Goal: Task Accomplishment & Management: Use online tool/utility

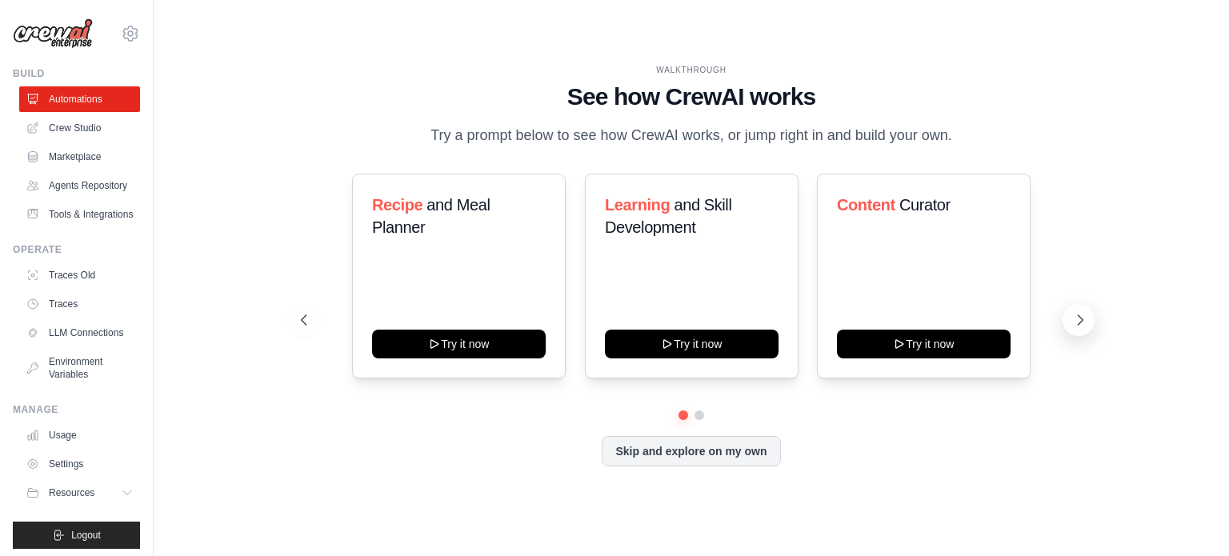
click at [1079, 315] on icon at bounding box center [1081, 320] width 5 height 10
click at [58, 113] on ul "Automations Crew Studio Marketplace Agents Repository Tools & Integrations" at bounding box center [79, 156] width 121 height 141
click at [62, 126] on link "Crew Studio" at bounding box center [81, 128] width 121 height 26
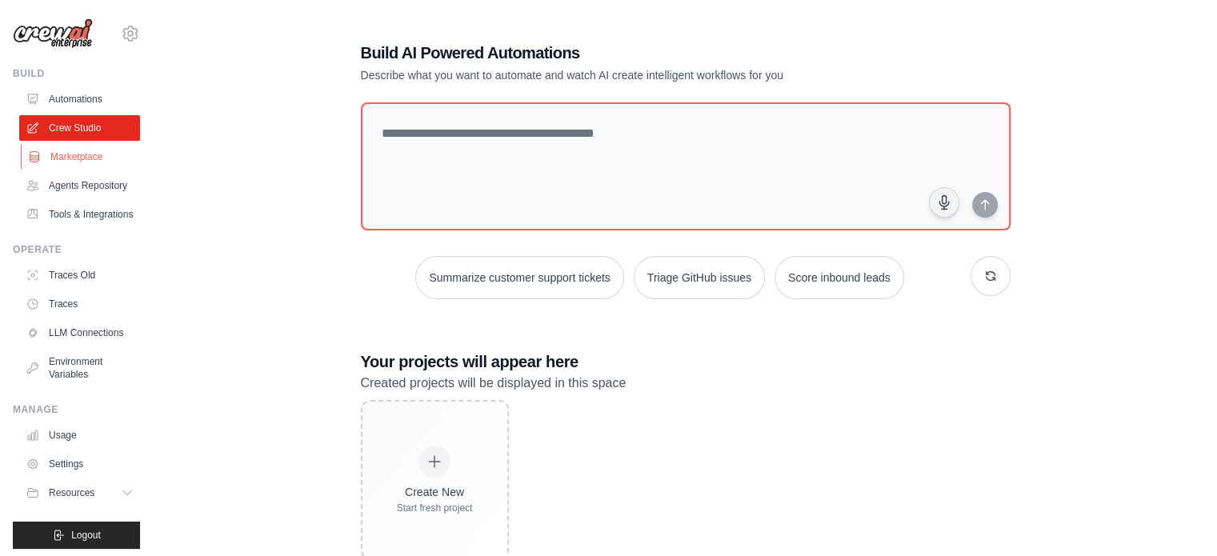
click at [51, 150] on link "Marketplace" at bounding box center [81, 157] width 121 height 26
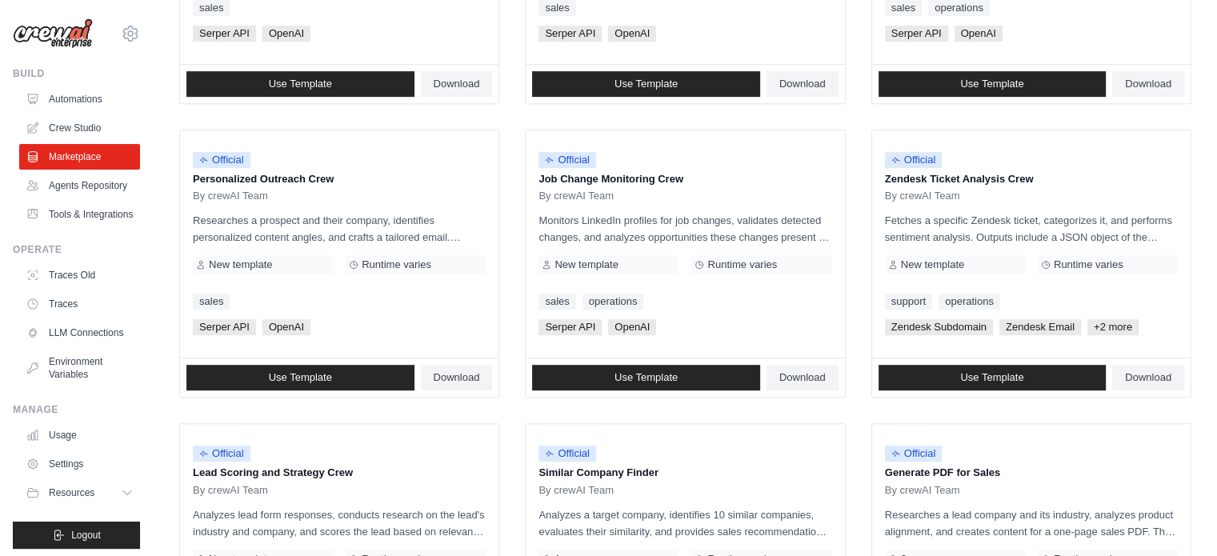
scroll to position [924, 0]
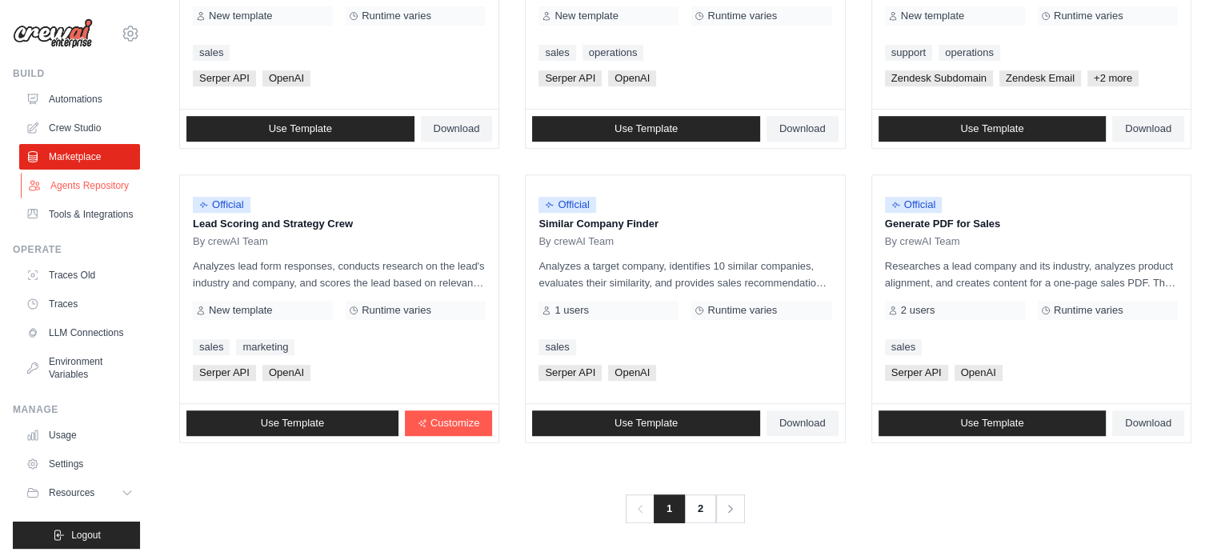
click at [82, 187] on link "Agents Repository" at bounding box center [81, 186] width 121 height 26
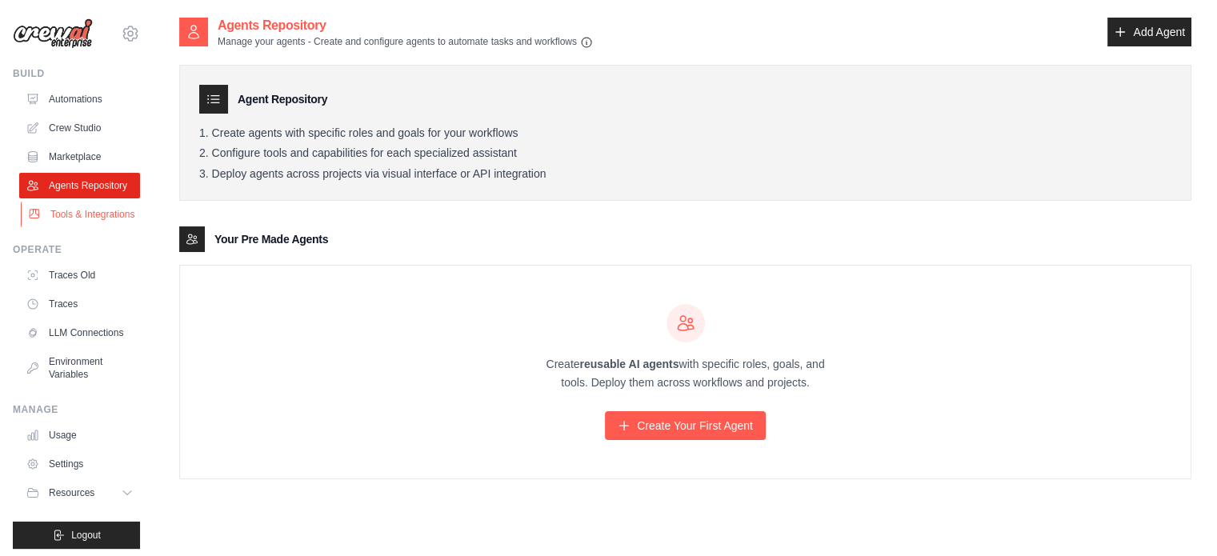
click at [83, 227] on link "Tools & Integrations" at bounding box center [81, 215] width 121 height 26
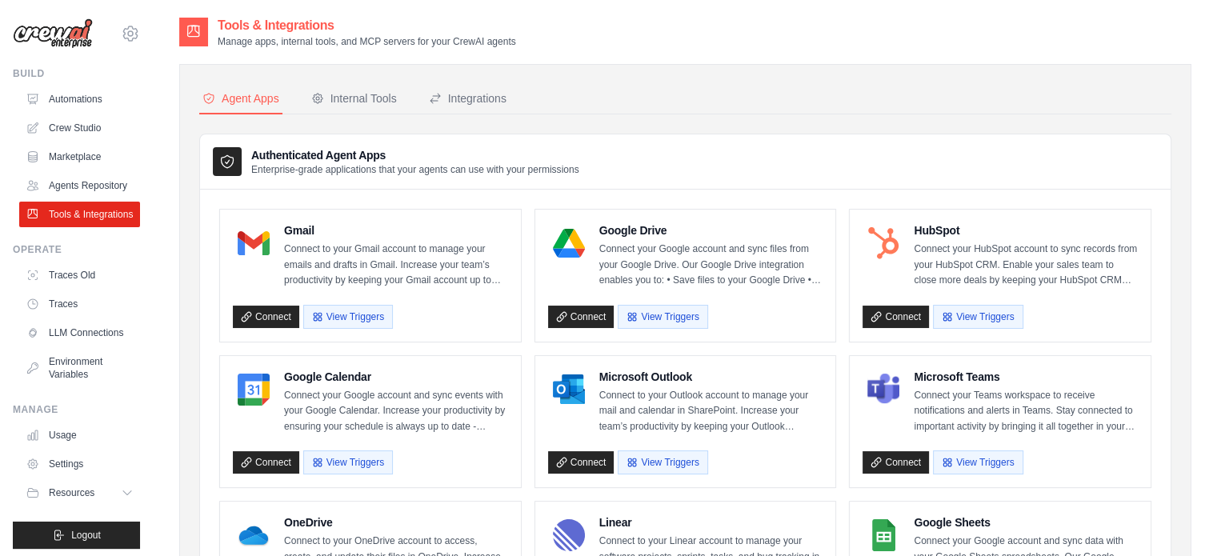
click at [83, 227] on link "Tools & Integrations" at bounding box center [79, 215] width 121 height 26
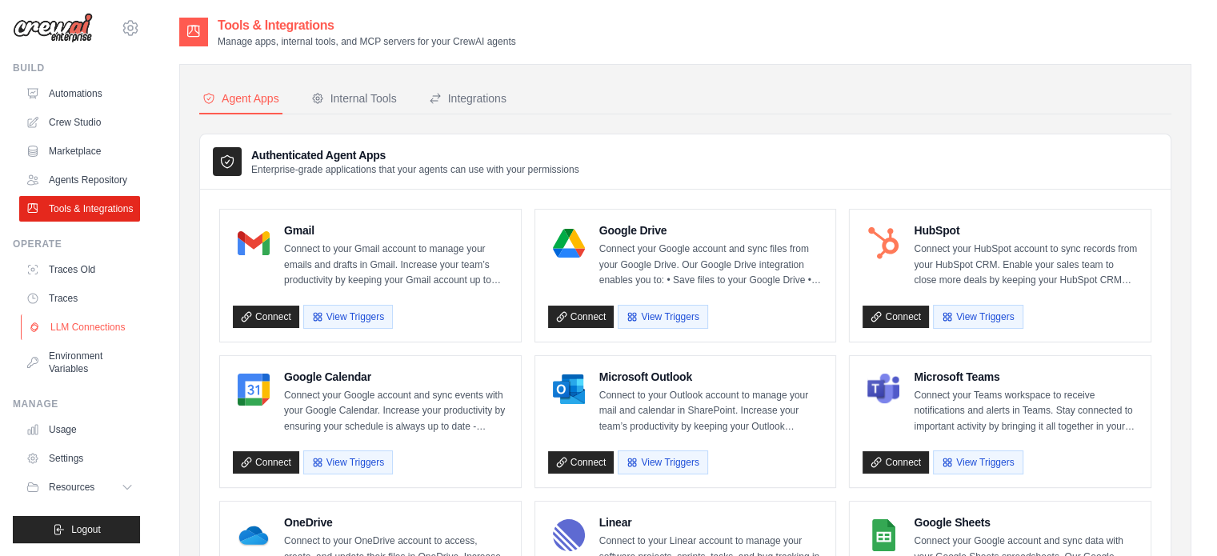
click at [76, 322] on link "LLM Connections" at bounding box center [81, 327] width 121 height 26
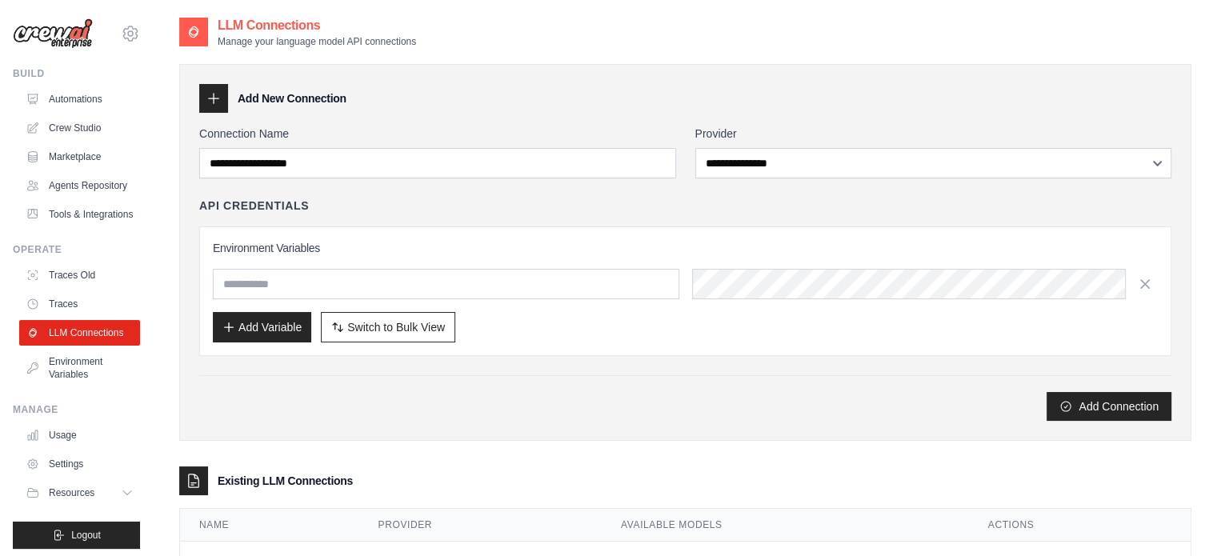
scroll to position [43, 0]
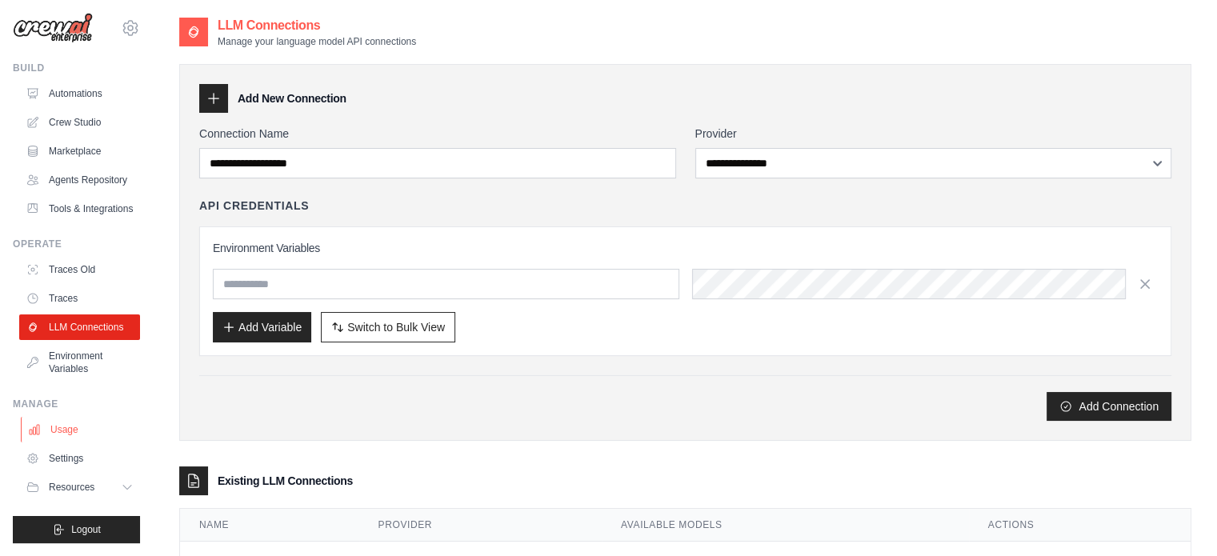
click at [74, 436] on link "Usage" at bounding box center [81, 430] width 121 height 26
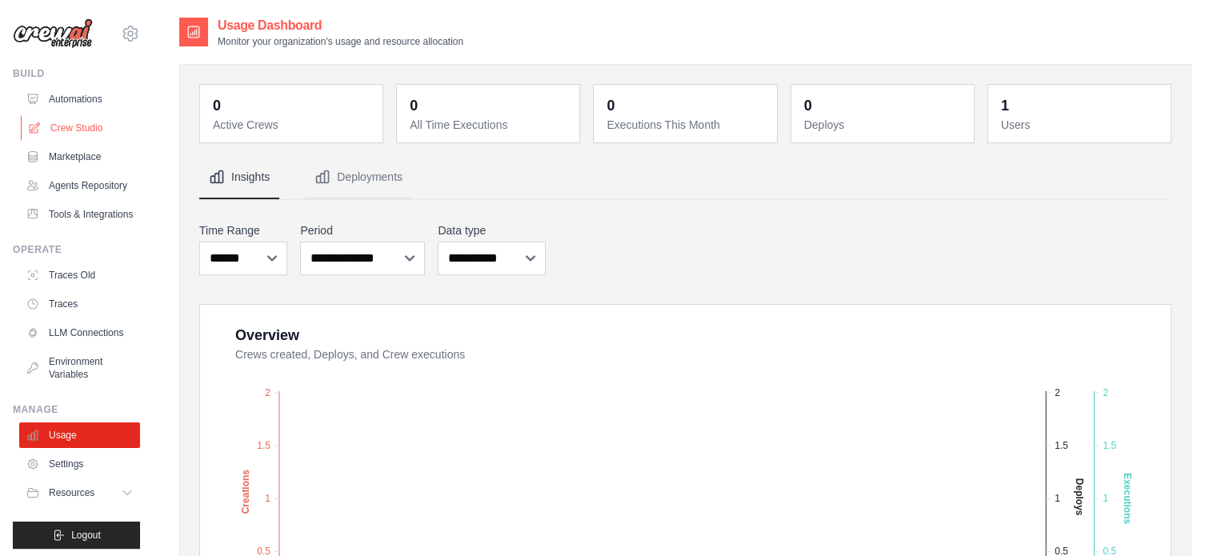
click at [74, 130] on link "Crew Studio" at bounding box center [81, 128] width 121 height 26
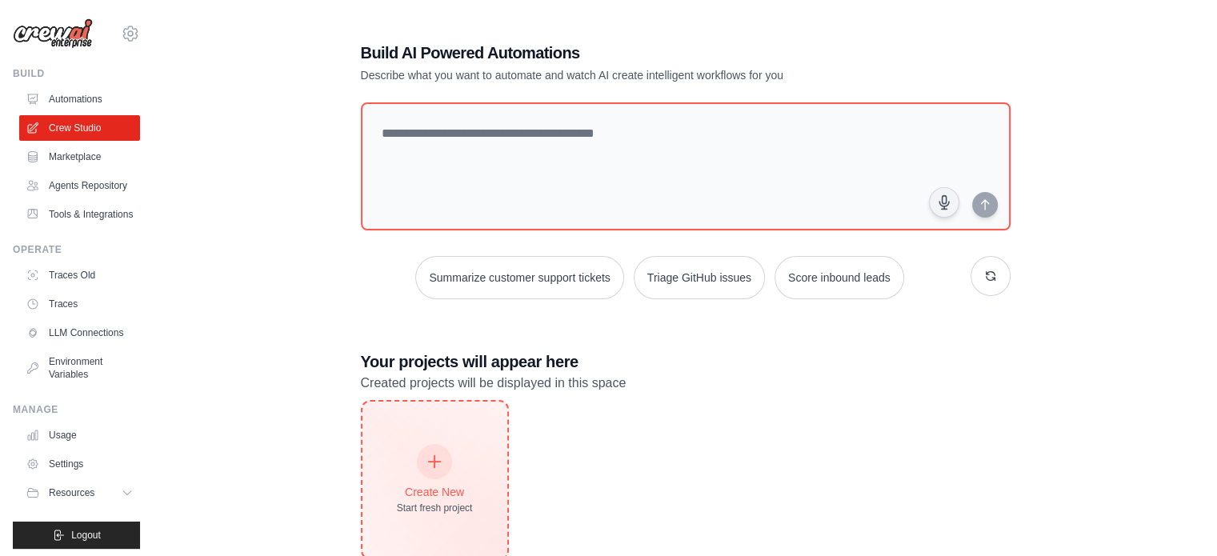
click at [390, 442] on div "Create New Start fresh project" at bounding box center [434, 480] width 145 height 157
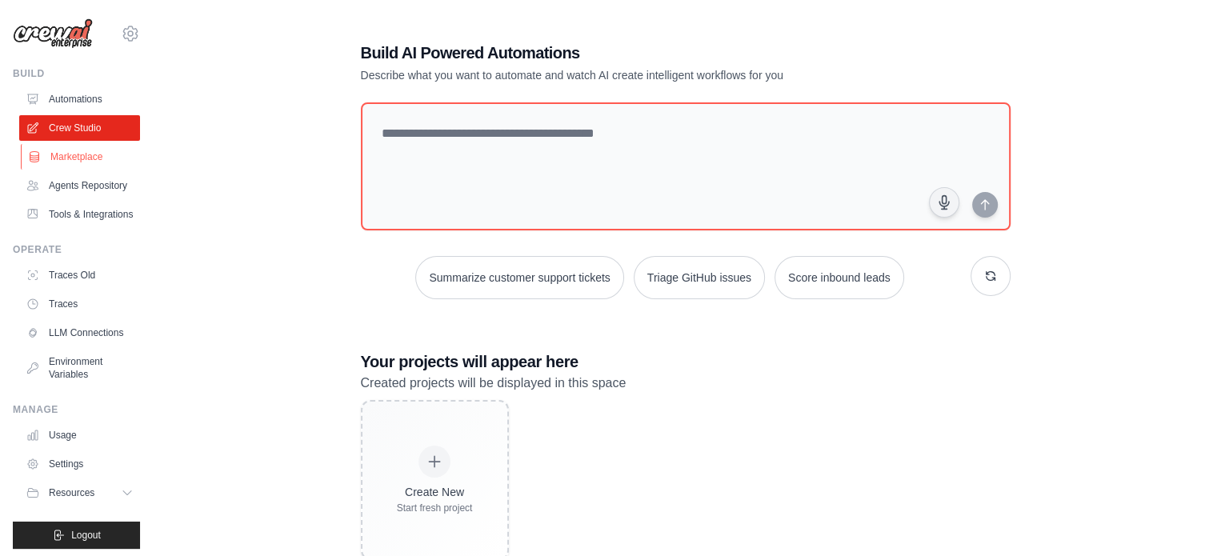
click at [90, 155] on link "Marketplace" at bounding box center [81, 157] width 121 height 26
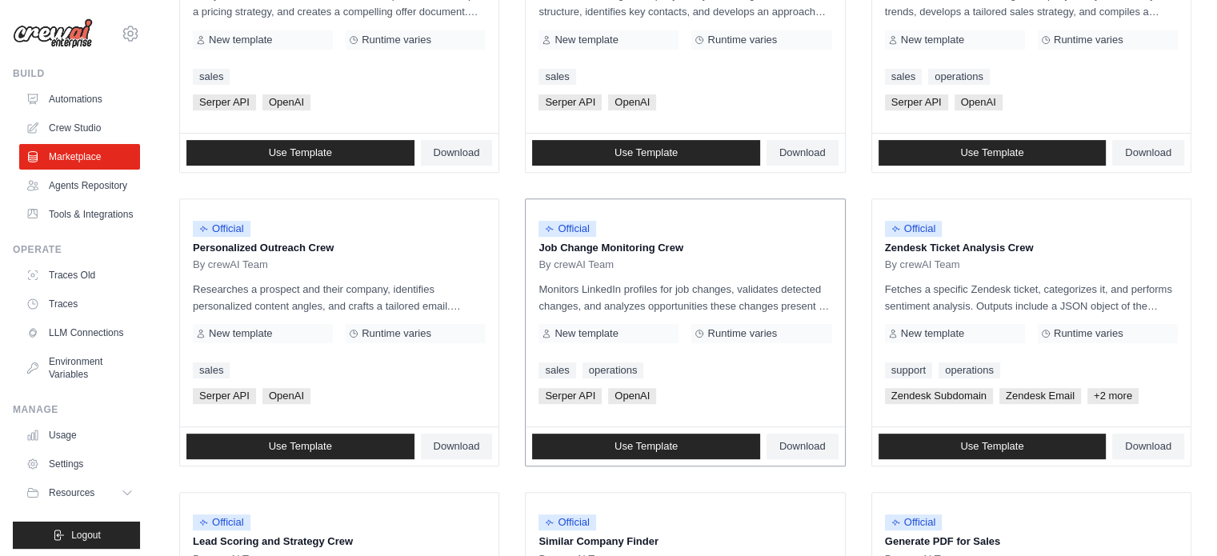
scroll to position [611, 0]
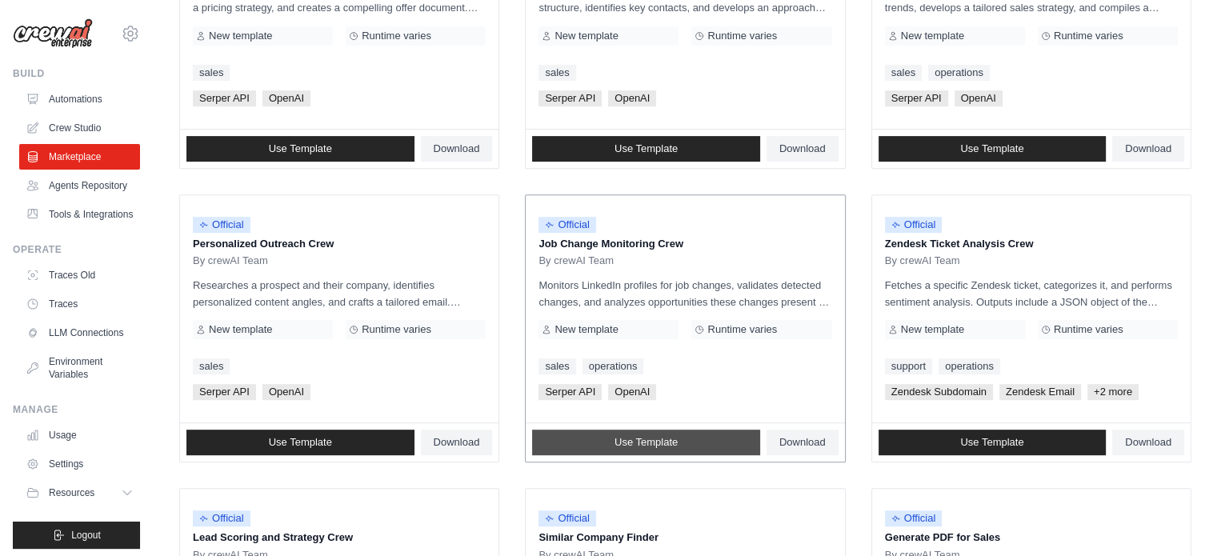
click at [642, 430] on link "Use Template" at bounding box center [646, 443] width 228 height 26
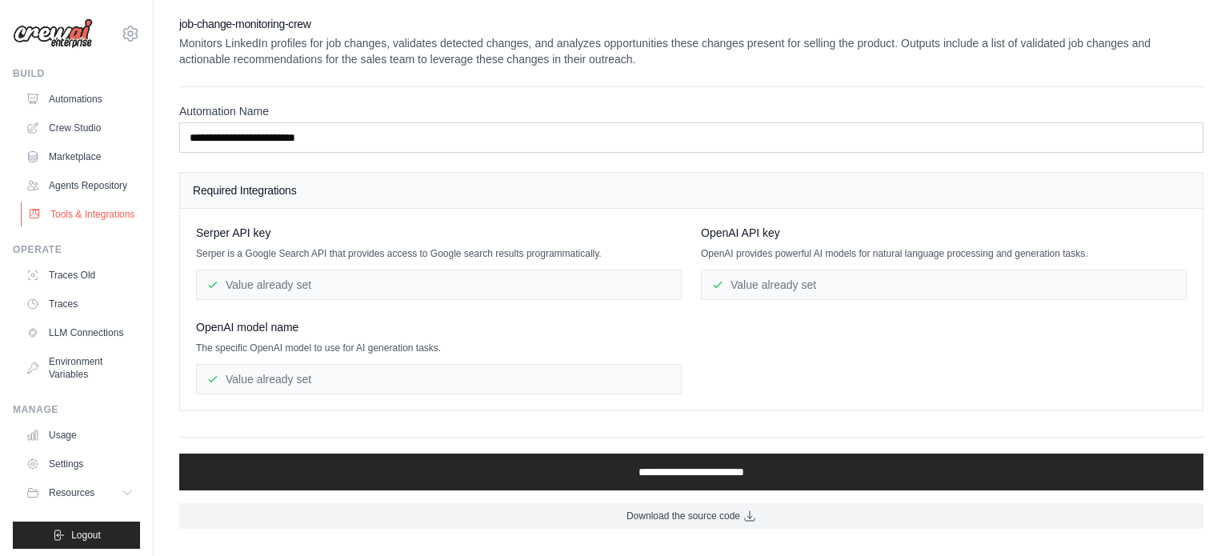
click at [92, 227] on link "Tools & Integrations" at bounding box center [81, 215] width 121 height 26
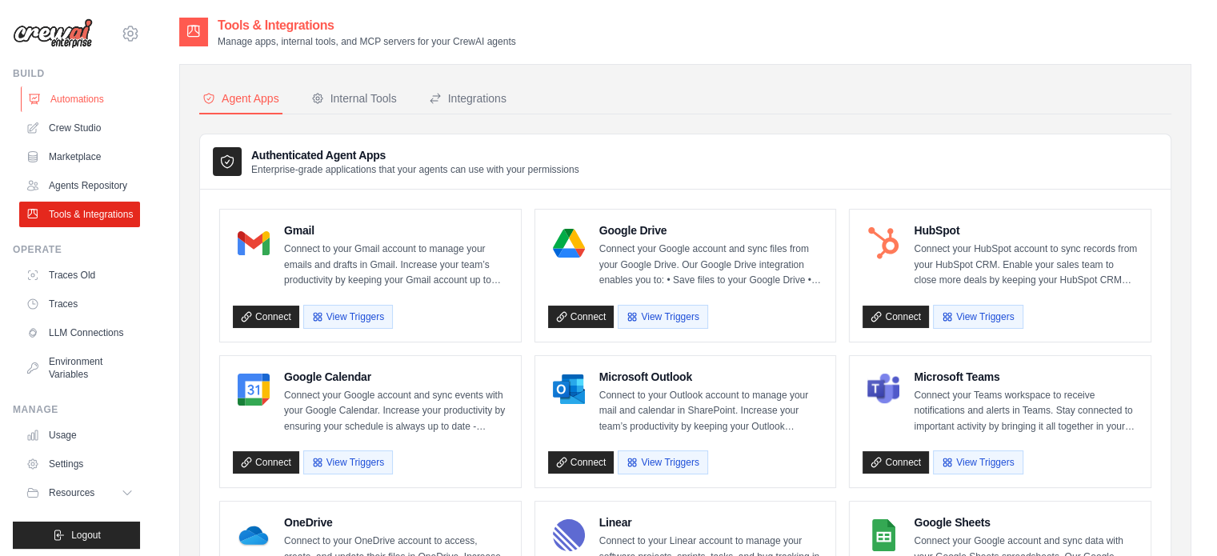
click at [67, 102] on link "Automations" at bounding box center [81, 99] width 121 height 26
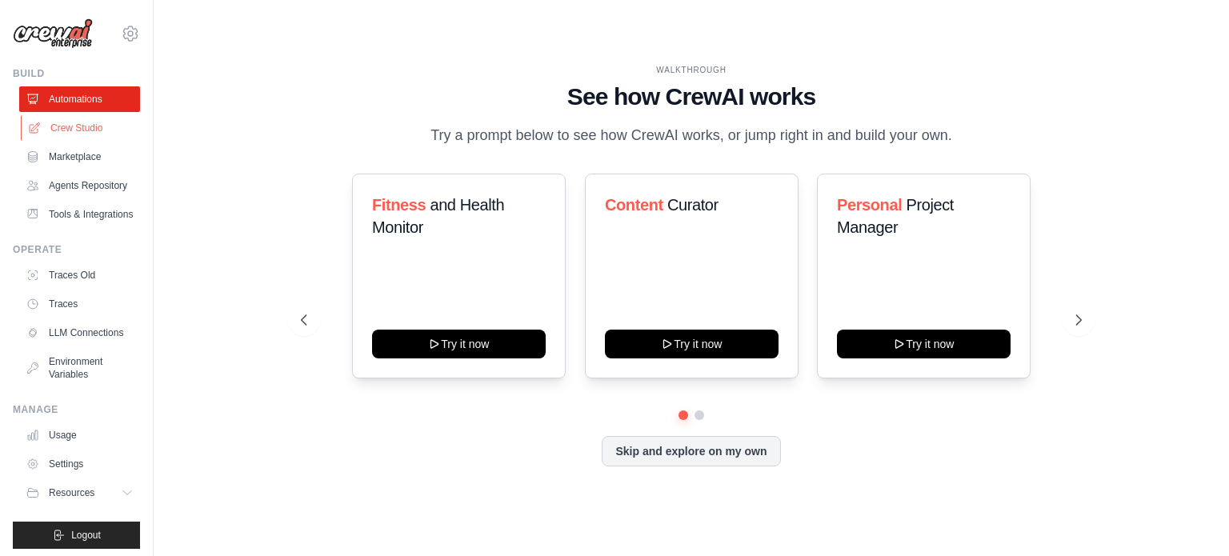
click at [84, 126] on link "Crew Studio" at bounding box center [81, 128] width 121 height 26
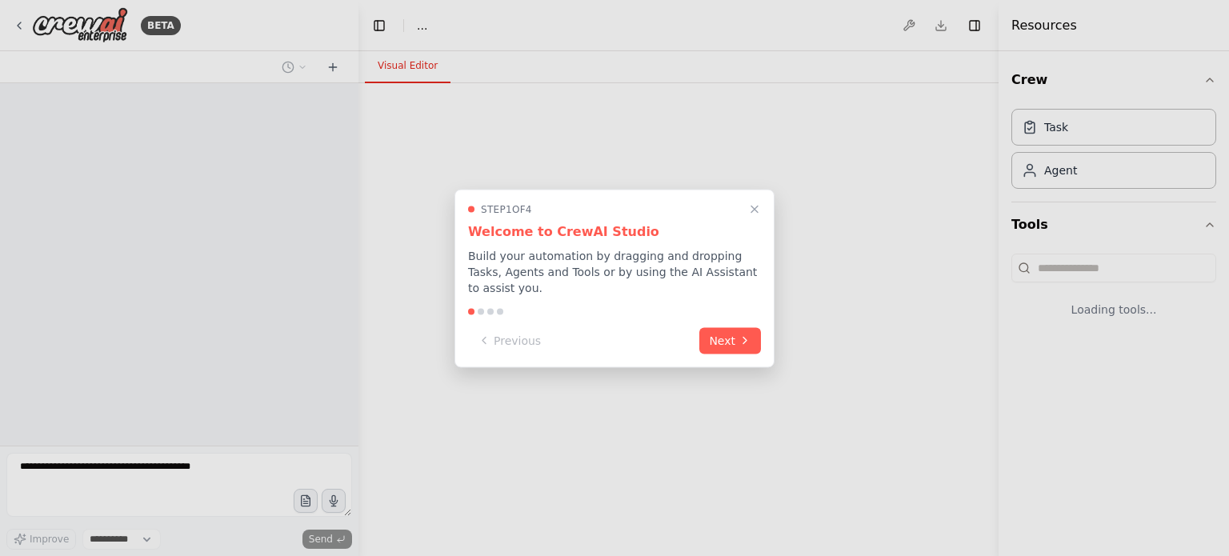
select select "****"
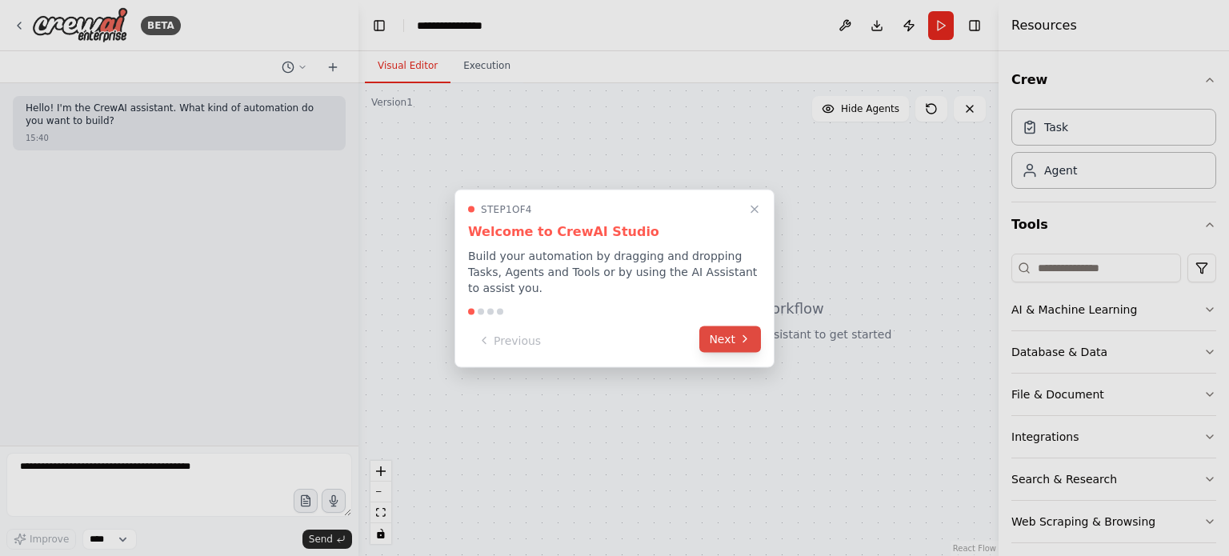
click at [727, 326] on button "Next" at bounding box center [730, 339] width 62 height 26
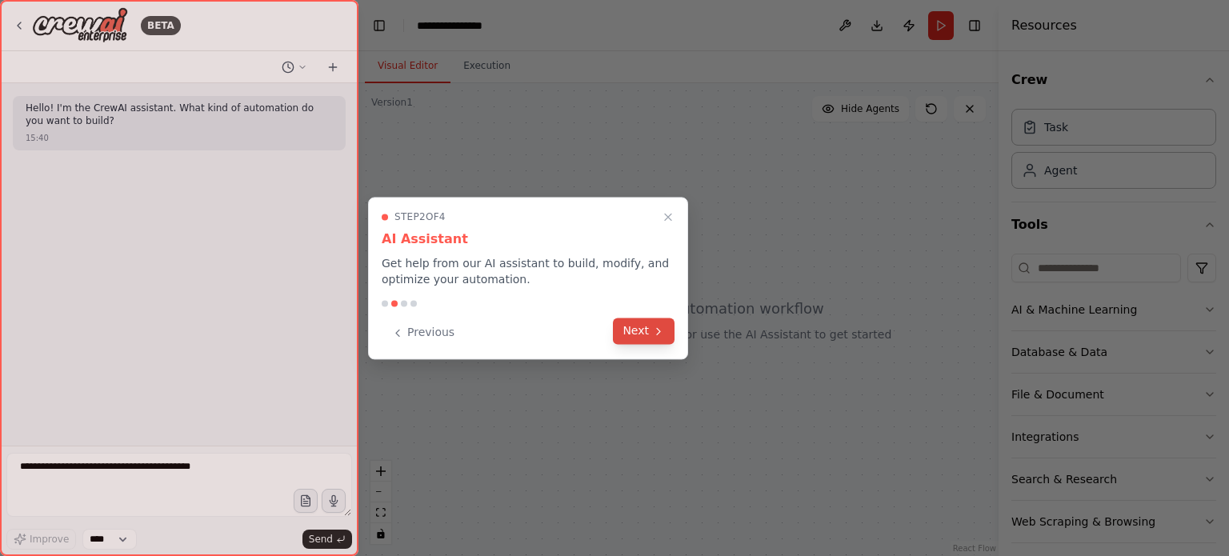
click at [655, 331] on icon at bounding box center [658, 331] width 13 height 13
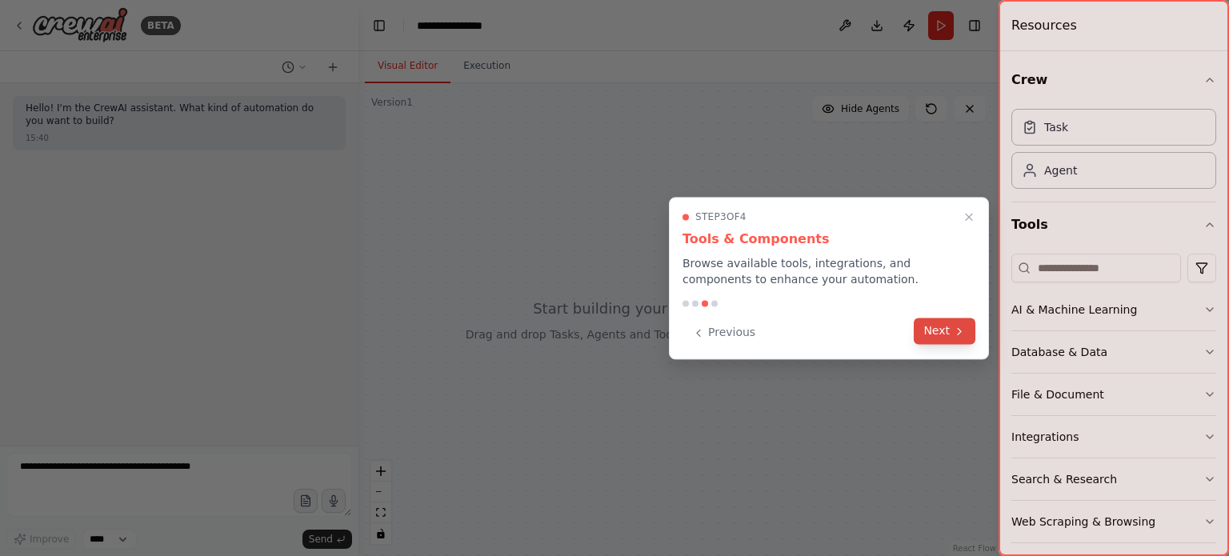
click at [947, 335] on button "Next" at bounding box center [945, 331] width 62 height 26
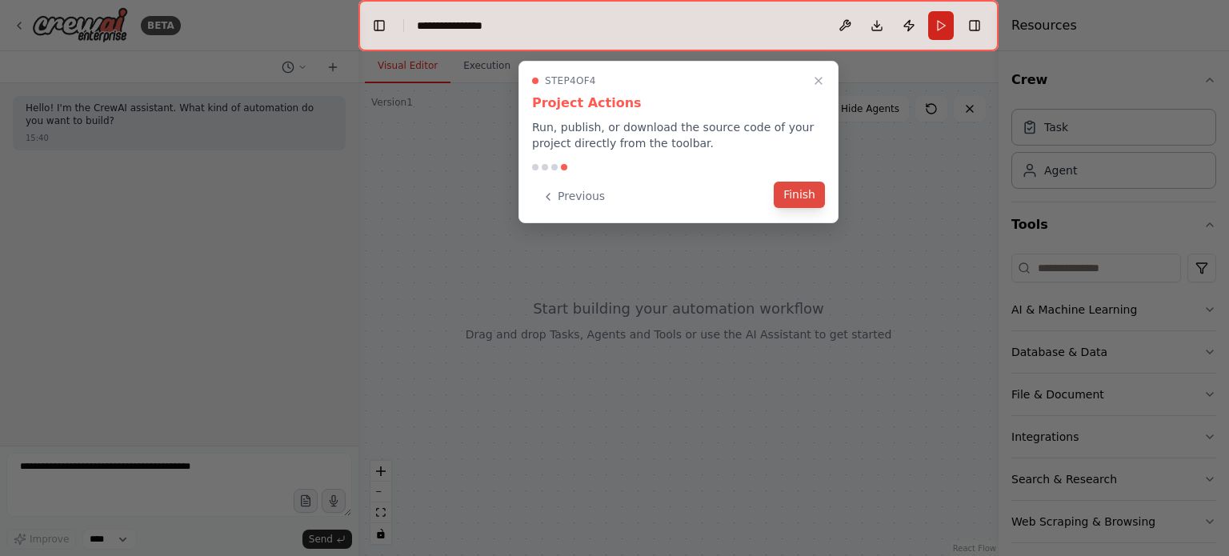
click at [812, 193] on button "Finish" at bounding box center [799, 195] width 51 height 26
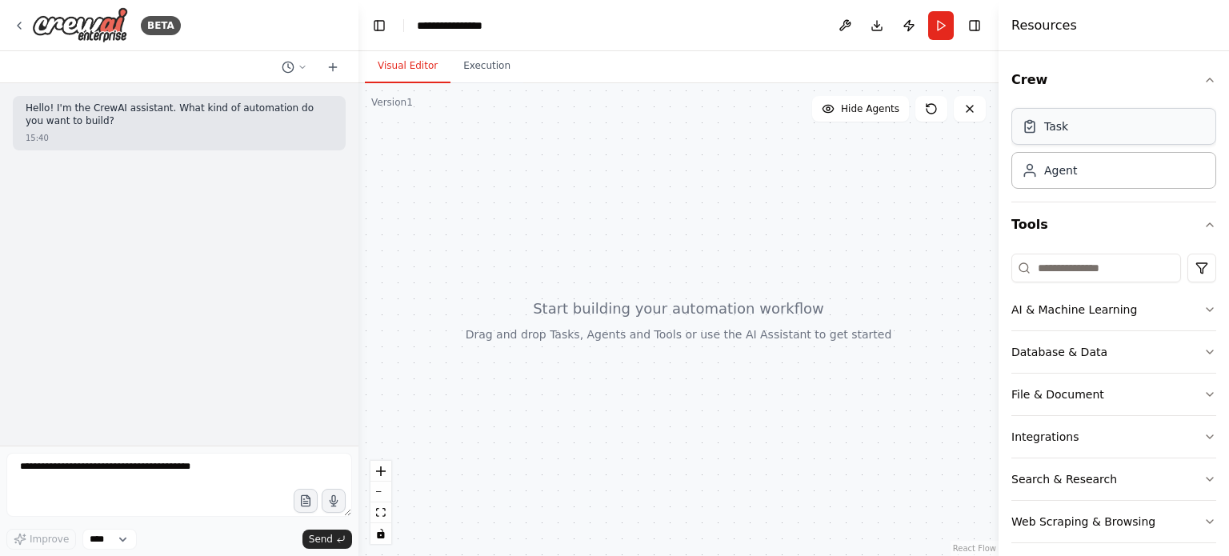
click at [1104, 127] on div "Task" at bounding box center [1113, 126] width 205 height 37
click at [1085, 178] on div "Agent" at bounding box center [1113, 169] width 205 height 37
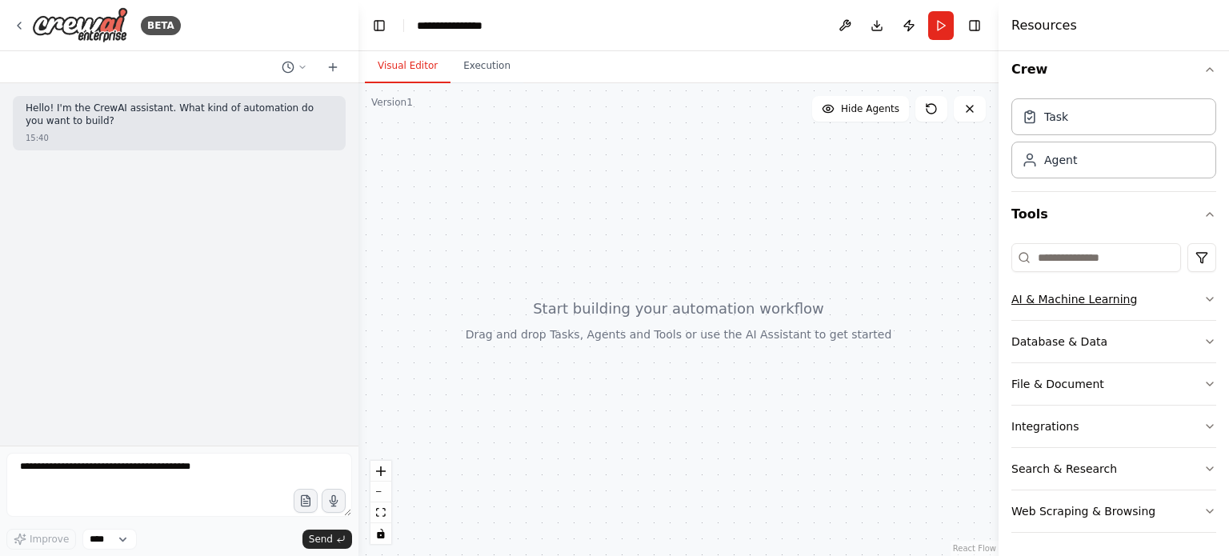
click at [1207, 298] on icon "button" at bounding box center [1210, 299] width 6 height 3
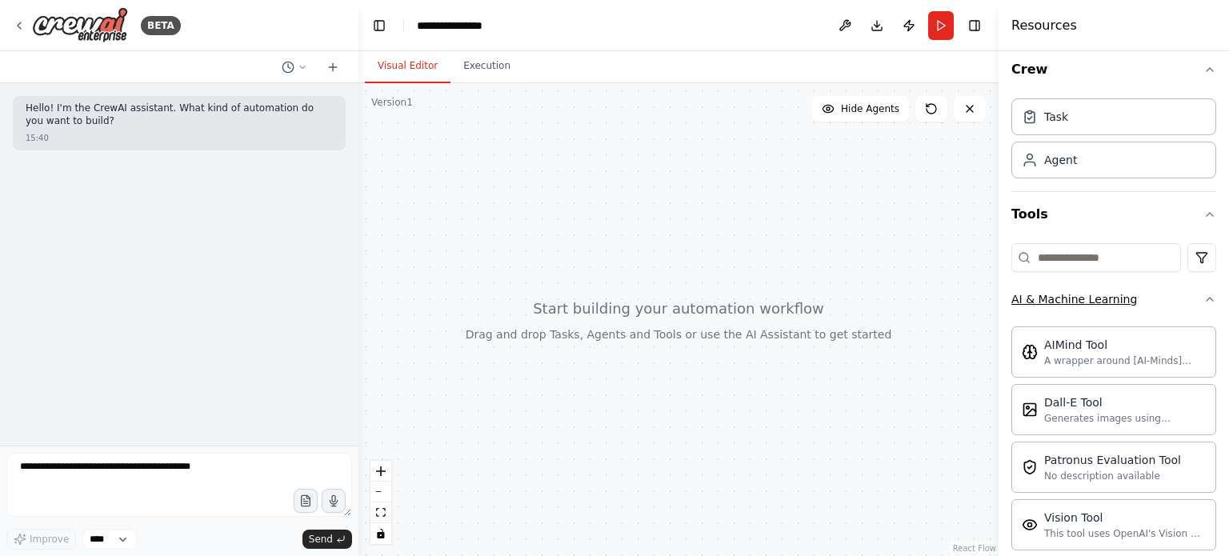
click at [1203, 297] on icon "button" at bounding box center [1209, 299] width 13 height 13
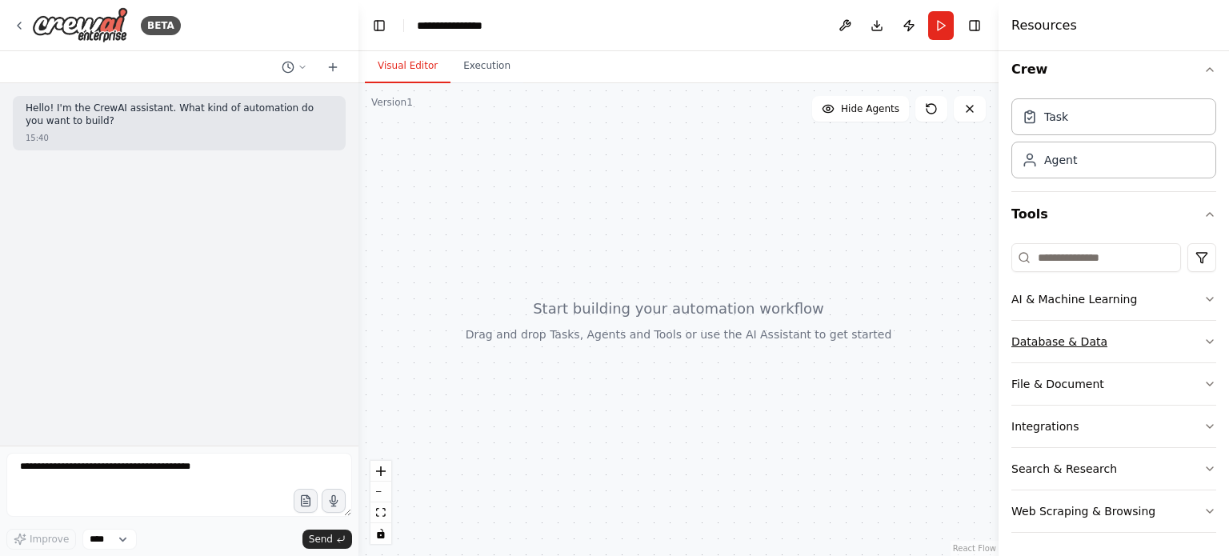
click at [1203, 346] on icon "button" at bounding box center [1209, 341] width 13 height 13
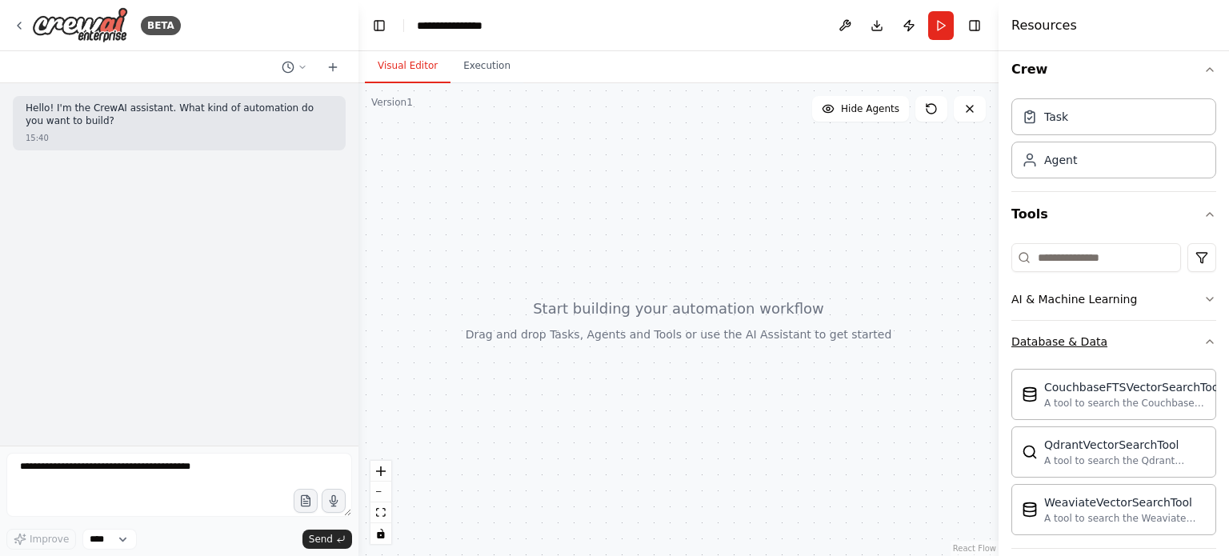
scroll to position [195, 0]
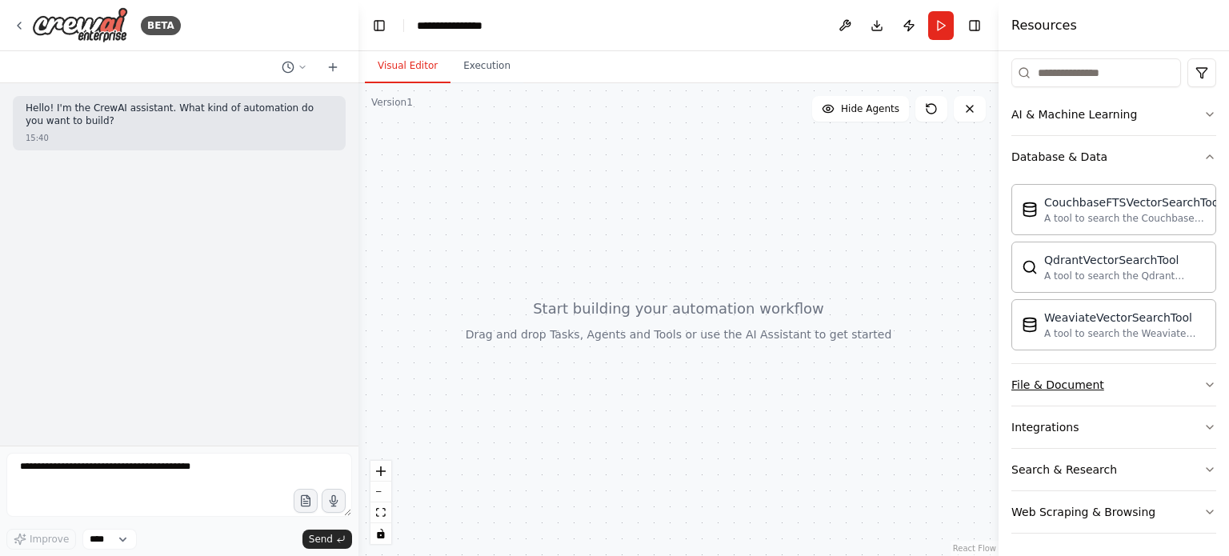
click at [1192, 373] on button "File & Document" at bounding box center [1113, 385] width 205 height 42
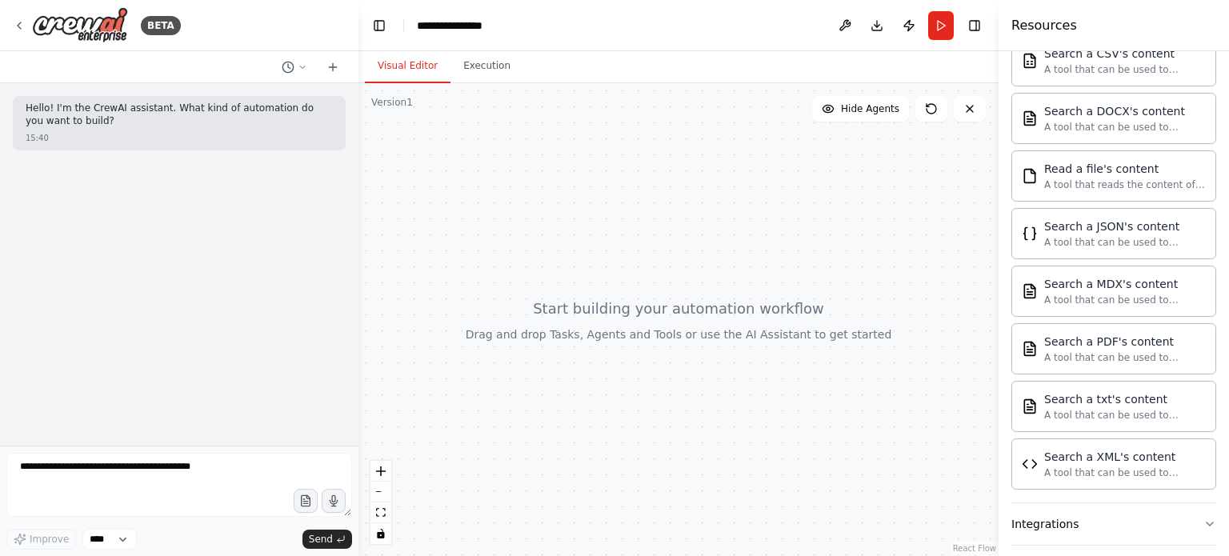
scroll to position [667, 0]
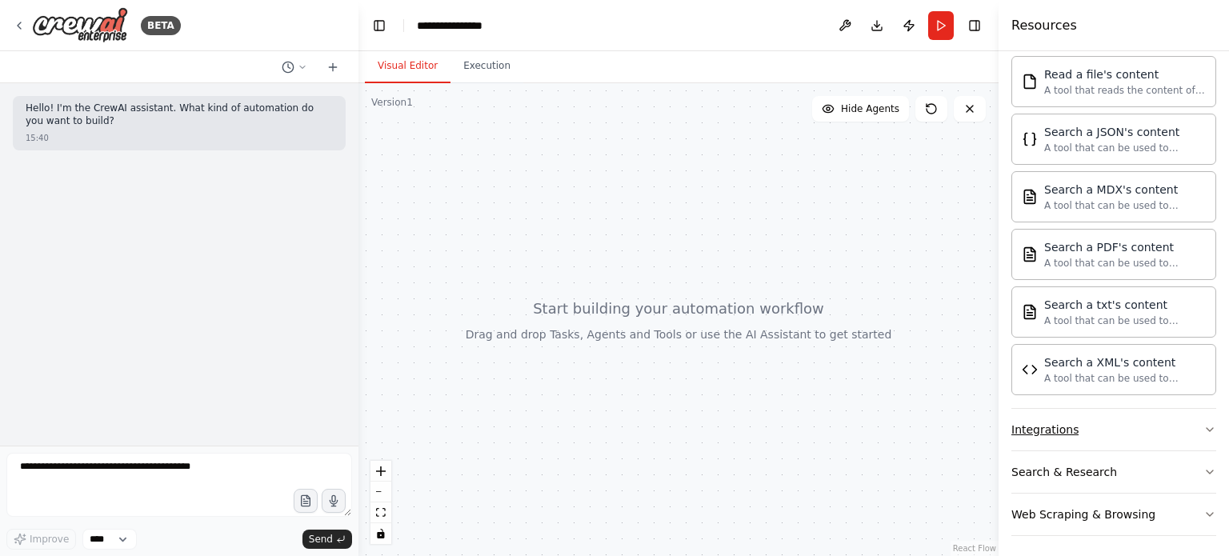
click at [1194, 410] on button "Integrations" at bounding box center [1113, 430] width 205 height 42
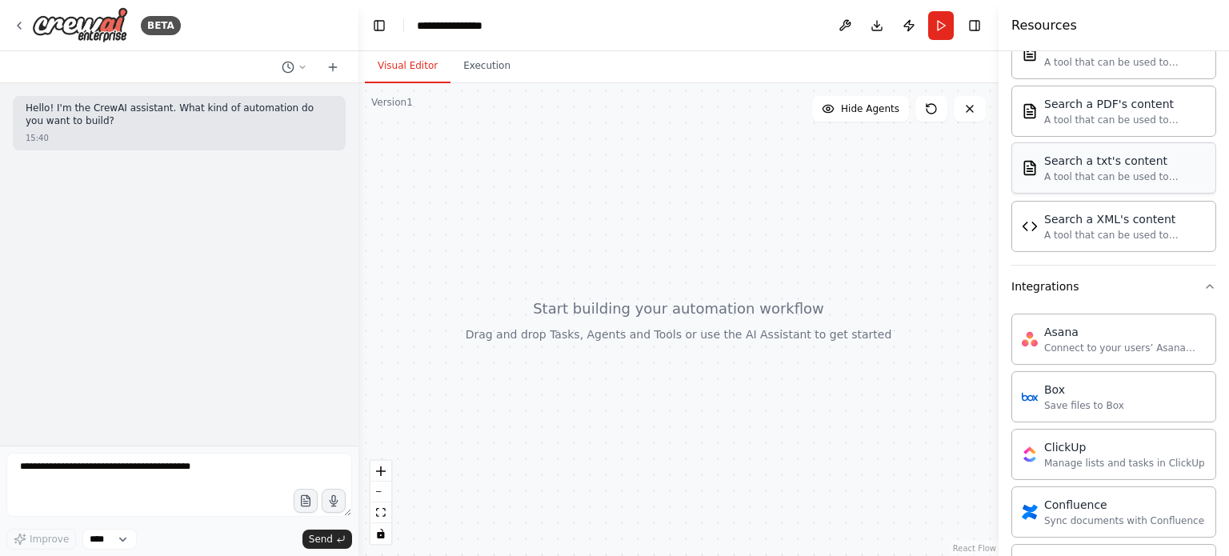
scroll to position [811, 0]
click at [1203, 285] on icon "button" at bounding box center [1209, 285] width 13 height 13
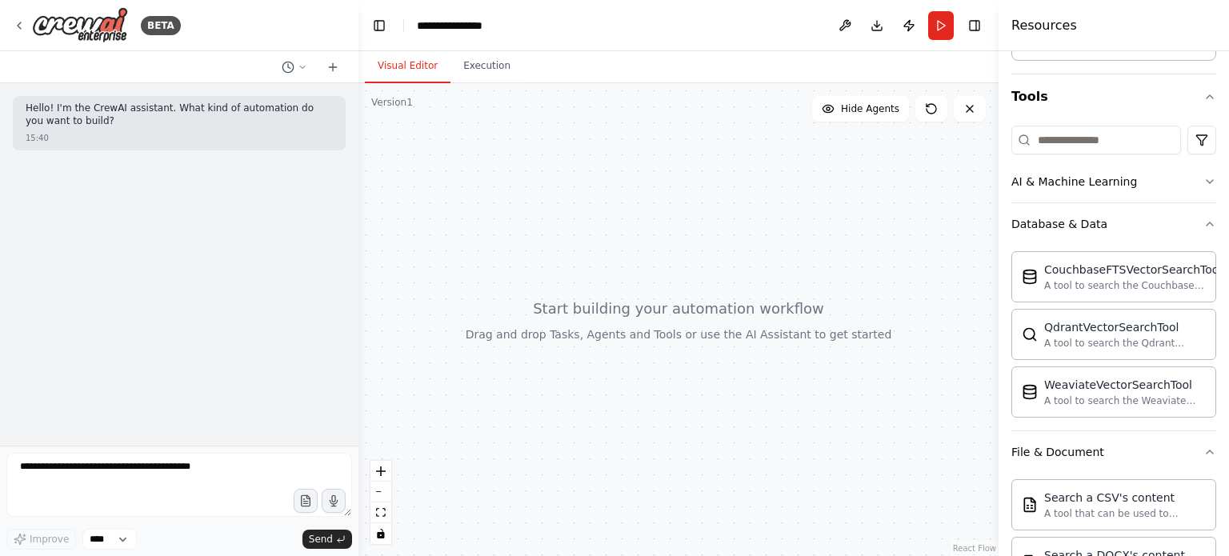
scroll to position [163, 0]
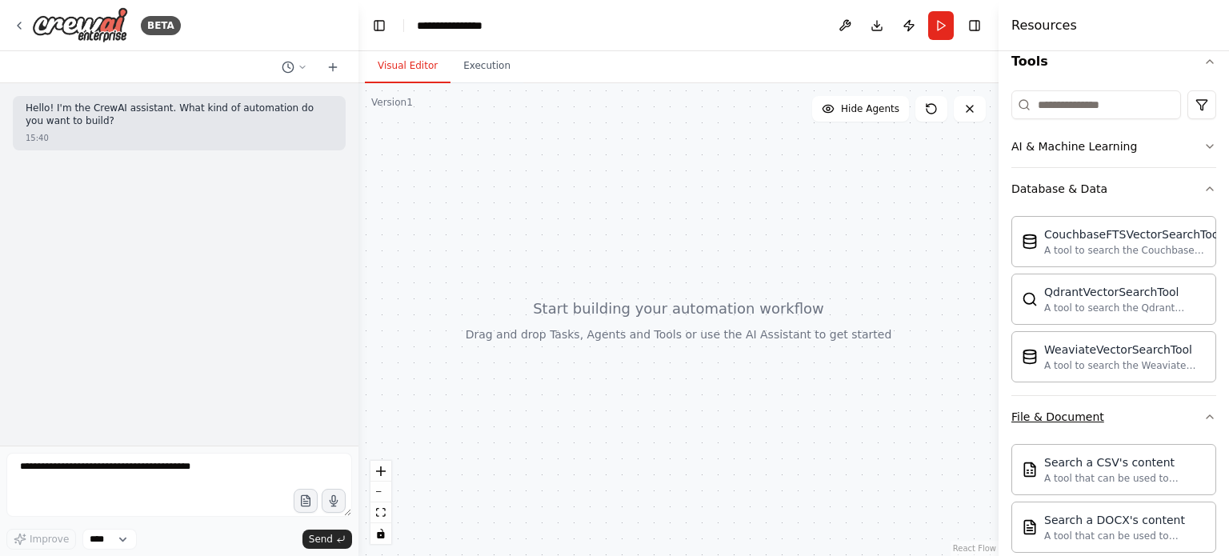
click at [1195, 406] on button "File & Document" at bounding box center [1113, 417] width 205 height 42
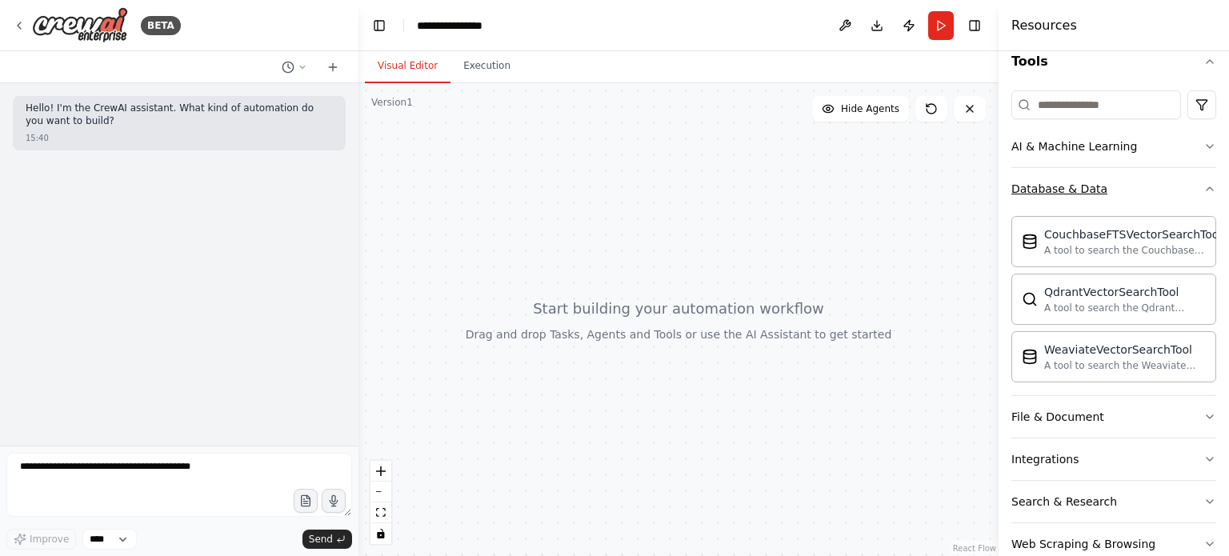
click at [1203, 188] on icon "button" at bounding box center [1209, 188] width 13 height 13
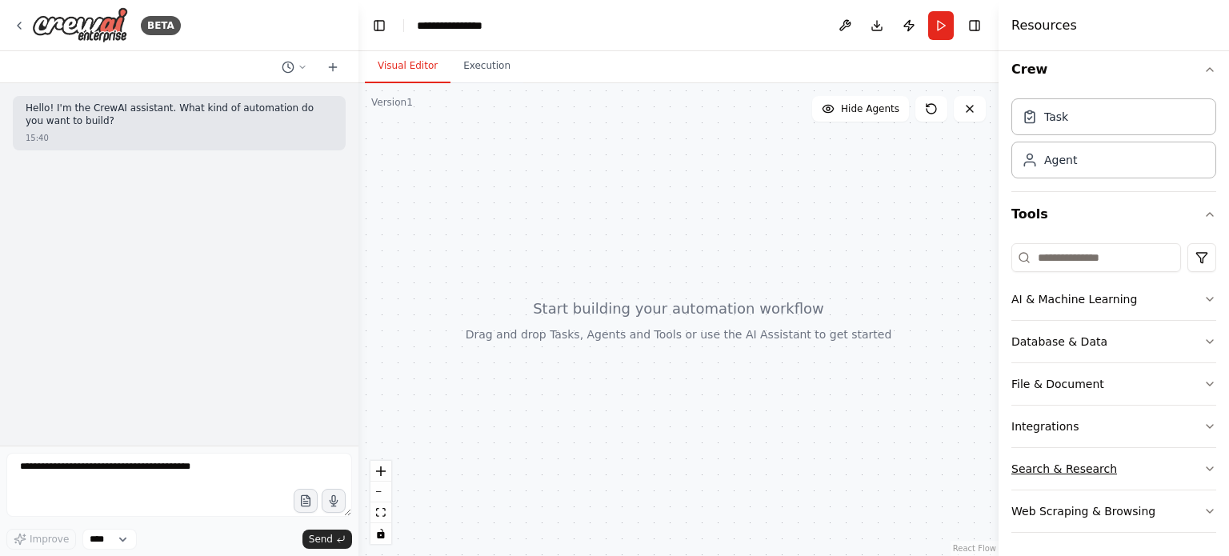
click at [1203, 465] on icon "button" at bounding box center [1209, 469] width 13 height 13
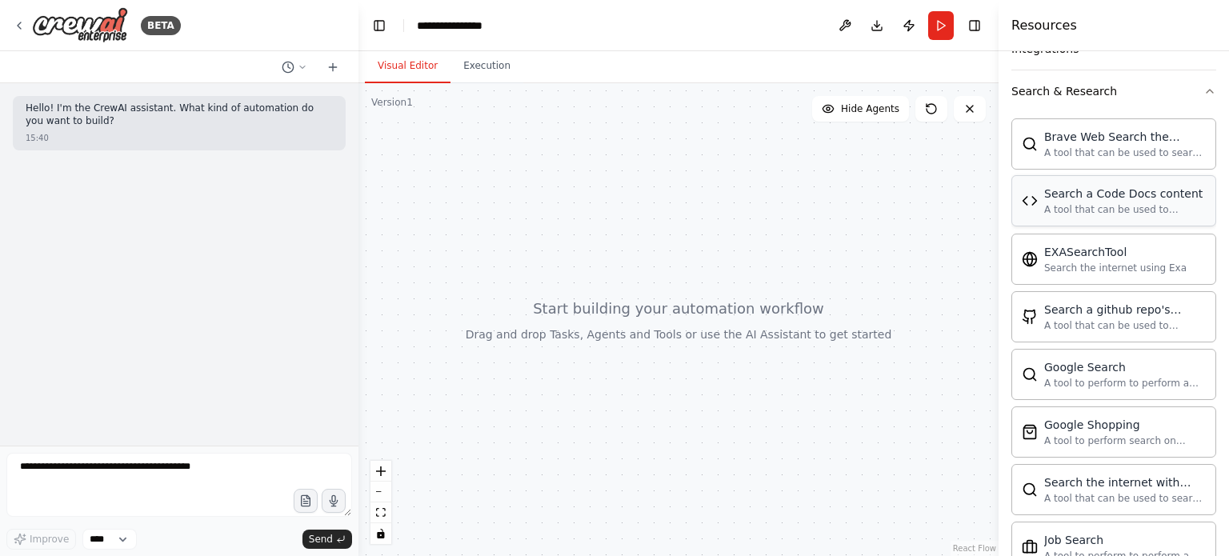
scroll to position [405, 0]
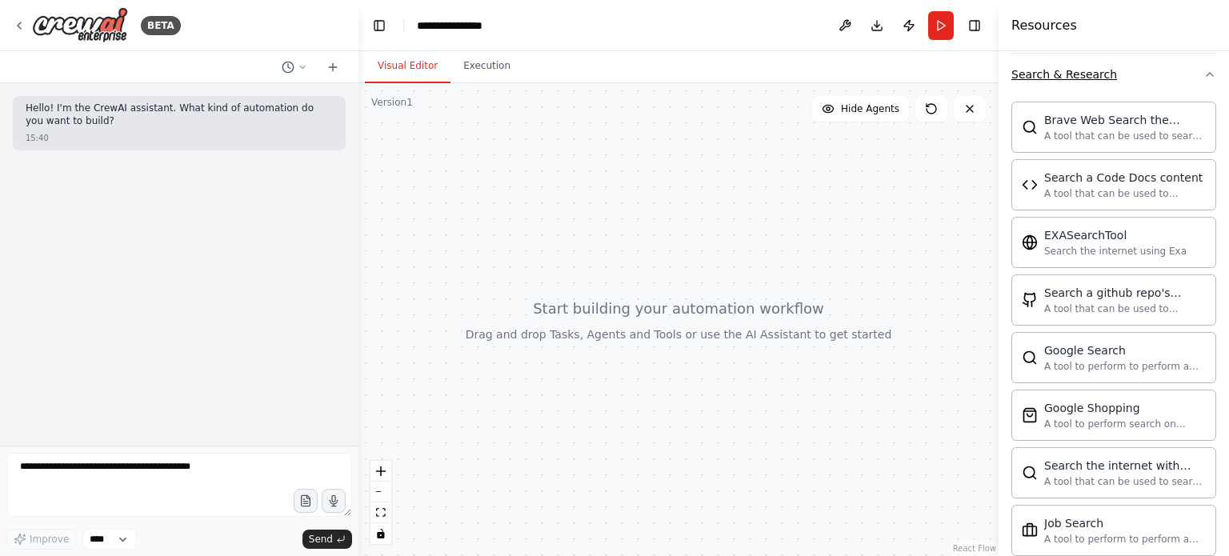
click at [1203, 75] on icon "button" at bounding box center [1209, 74] width 13 height 13
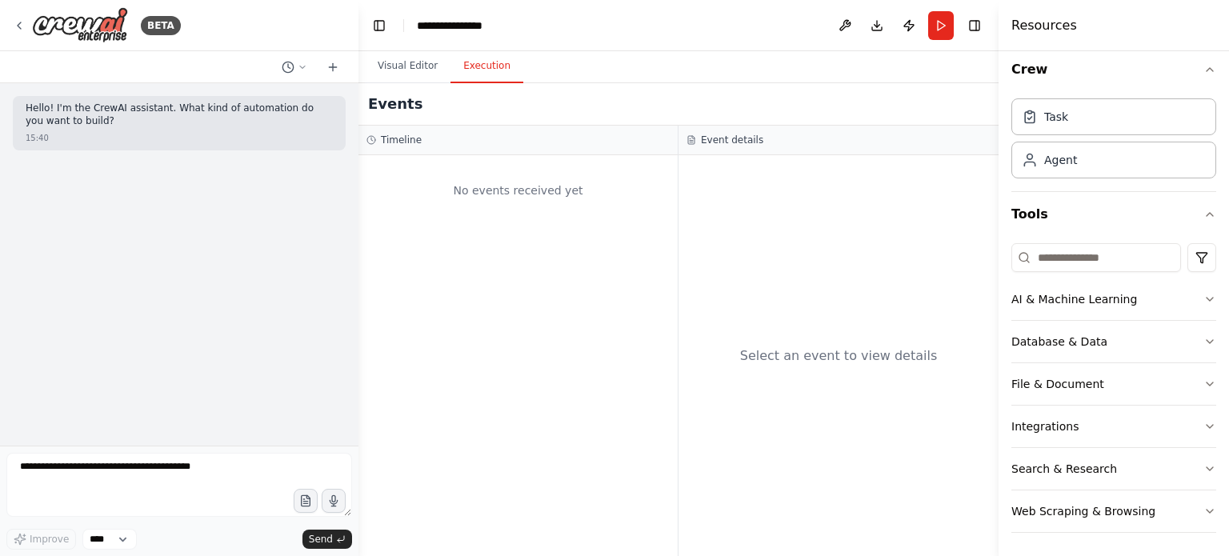
click at [490, 79] on button "Execution" at bounding box center [486, 67] width 73 height 34
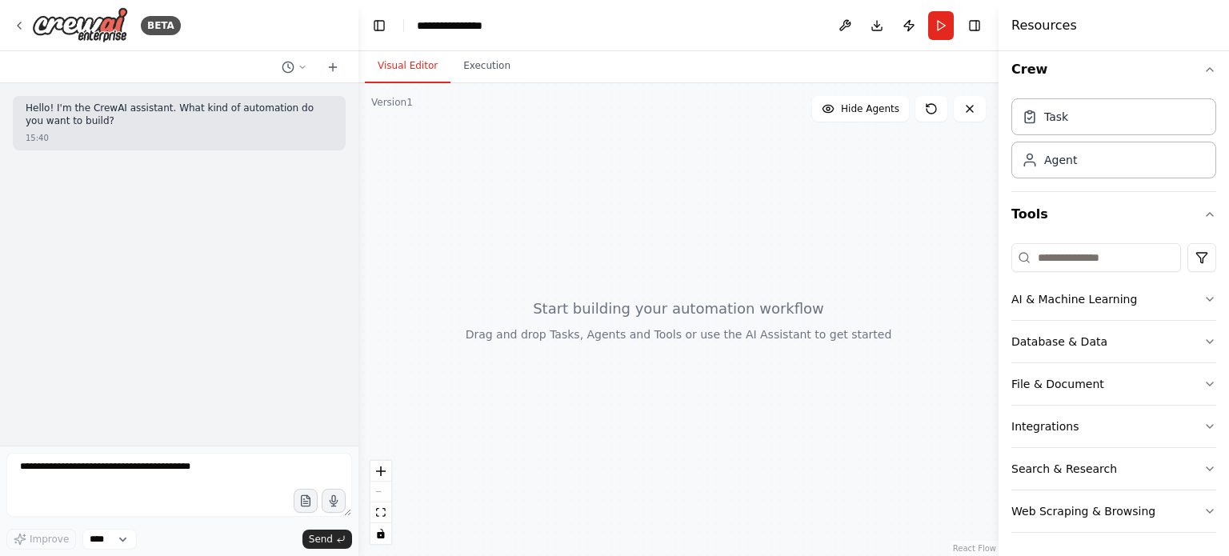
click at [406, 70] on button "Visual Editor" at bounding box center [408, 67] width 86 height 34
click at [21, 20] on icon at bounding box center [19, 25] width 13 height 13
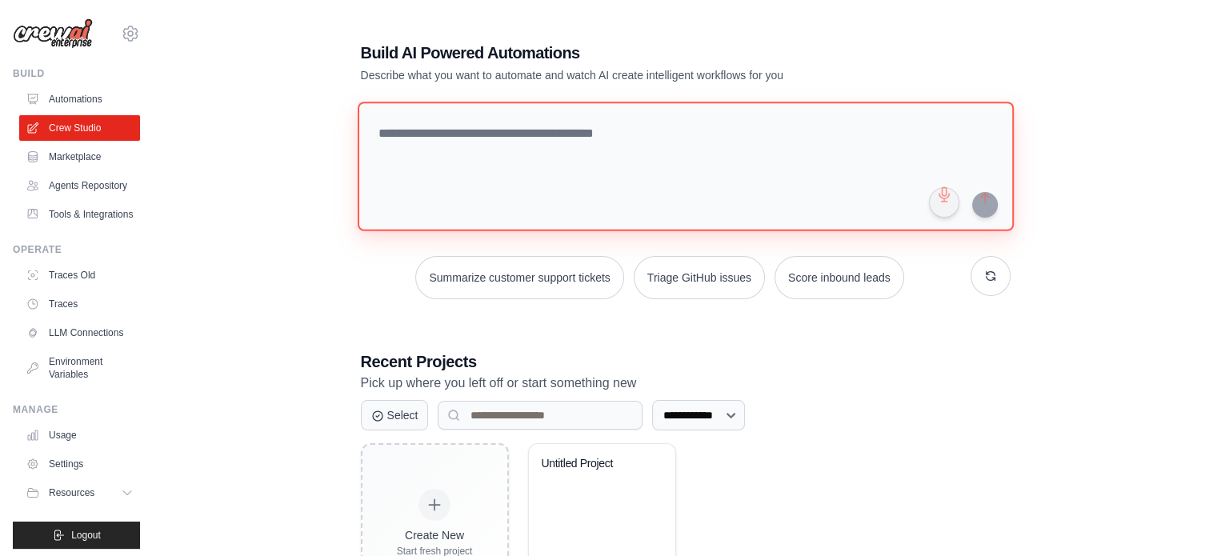
click at [412, 184] on textarea at bounding box center [685, 167] width 656 height 130
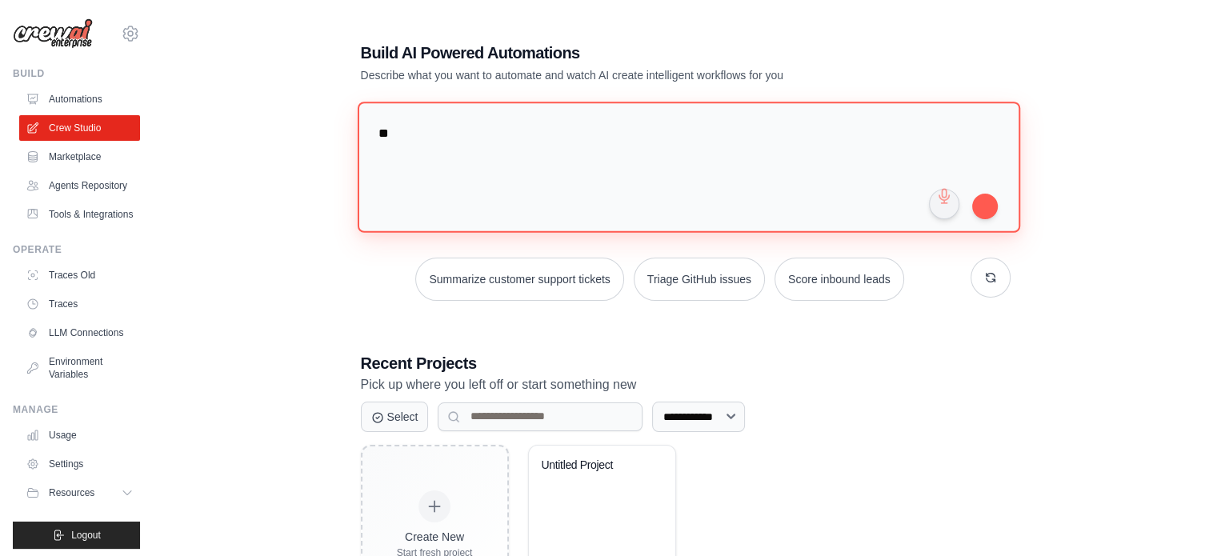
type textarea "*"
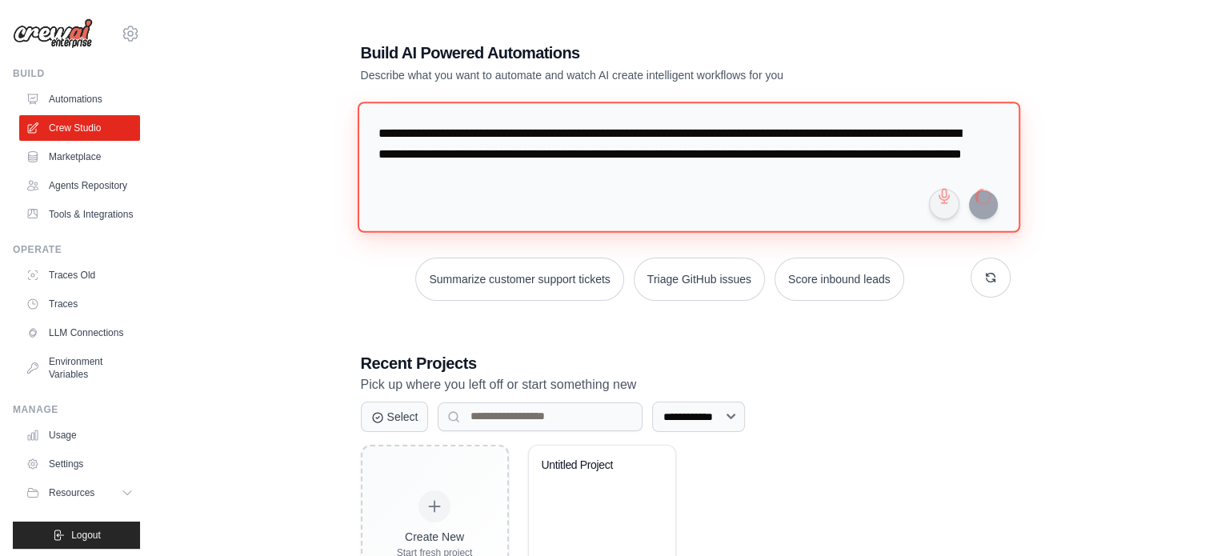
type textarea "**********"
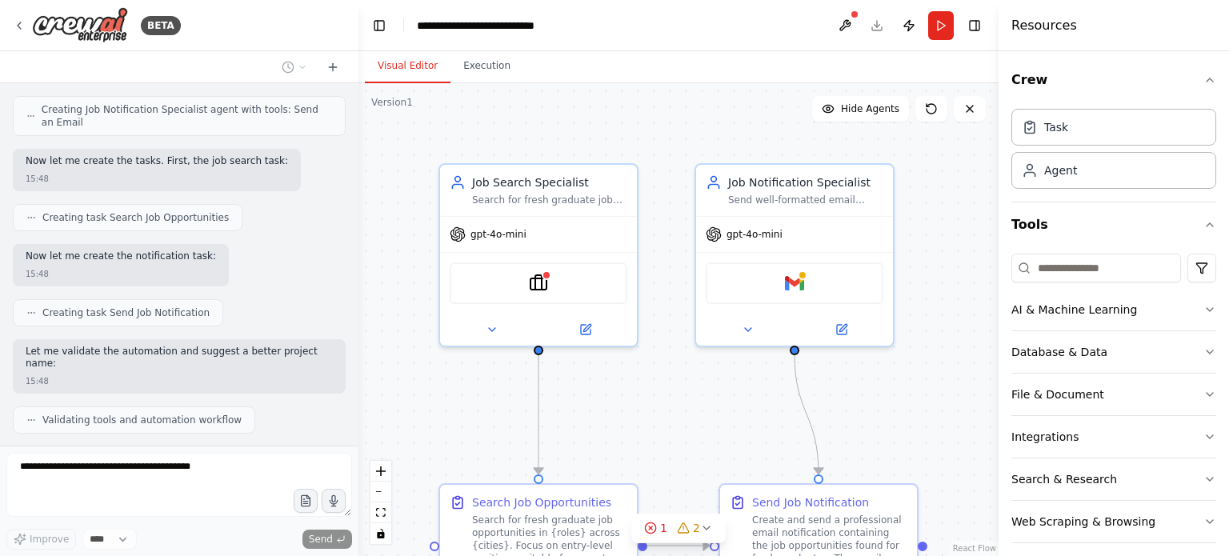
scroll to position [787, 0]
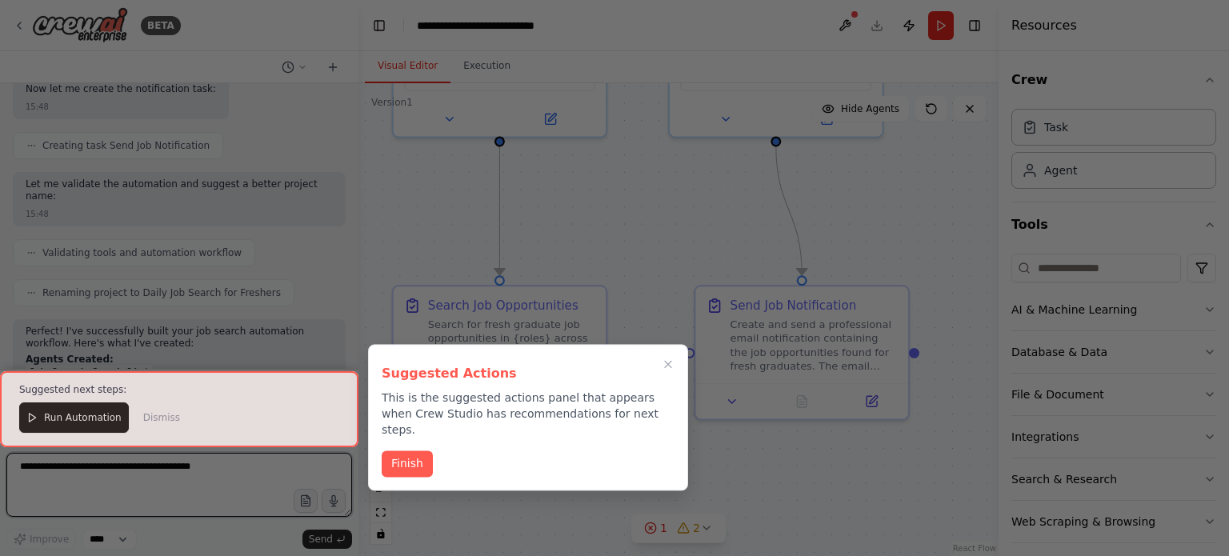
drag, startPoint x: 731, startPoint y: 438, endPoint x: 683, endPoint y: 235, distance: 209.0
click at [683, 235] on div "BETA Build an agent workflow to search for job opportunities for fresher for ro…" at bounding box center [614, 278] width 1229 height 556
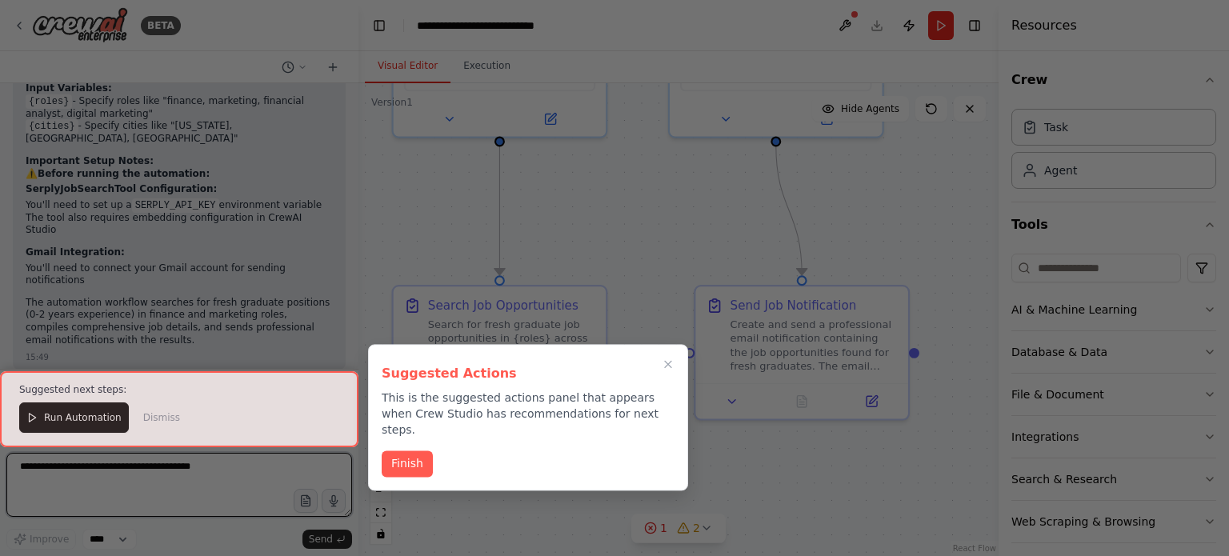
scroll to position [1338, 0]
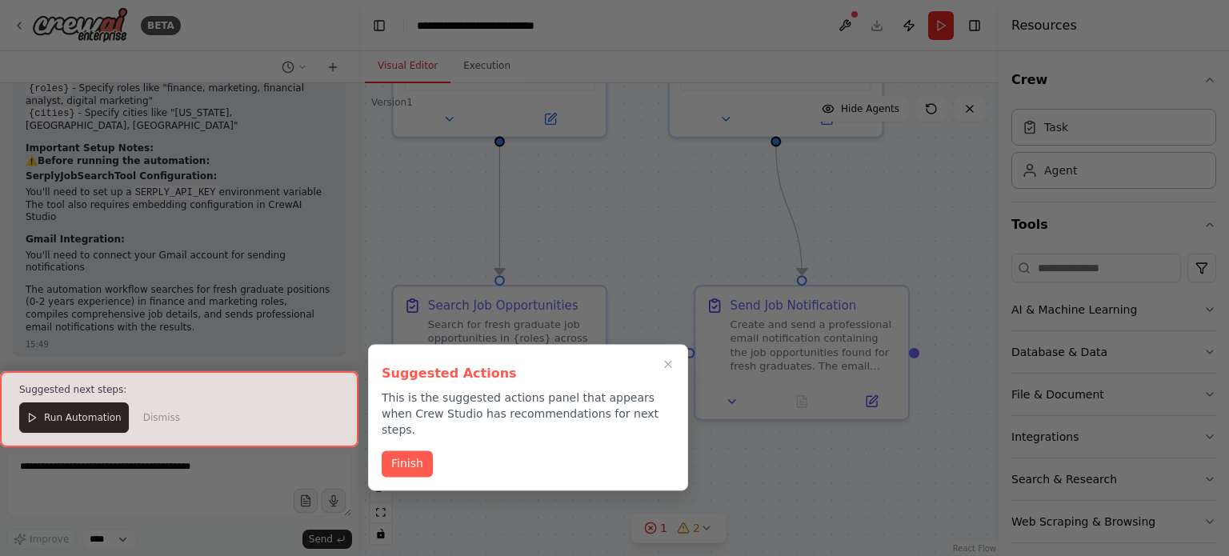
click at [62, 411] on div at bounding box center [179, 409] width 358 height 76
click at [53, 422] on div at bounding box center [179, 409] width 358 height 76
click at [402, 456] on button "Finish" at bounding box center [407, 462] width 51 height 26
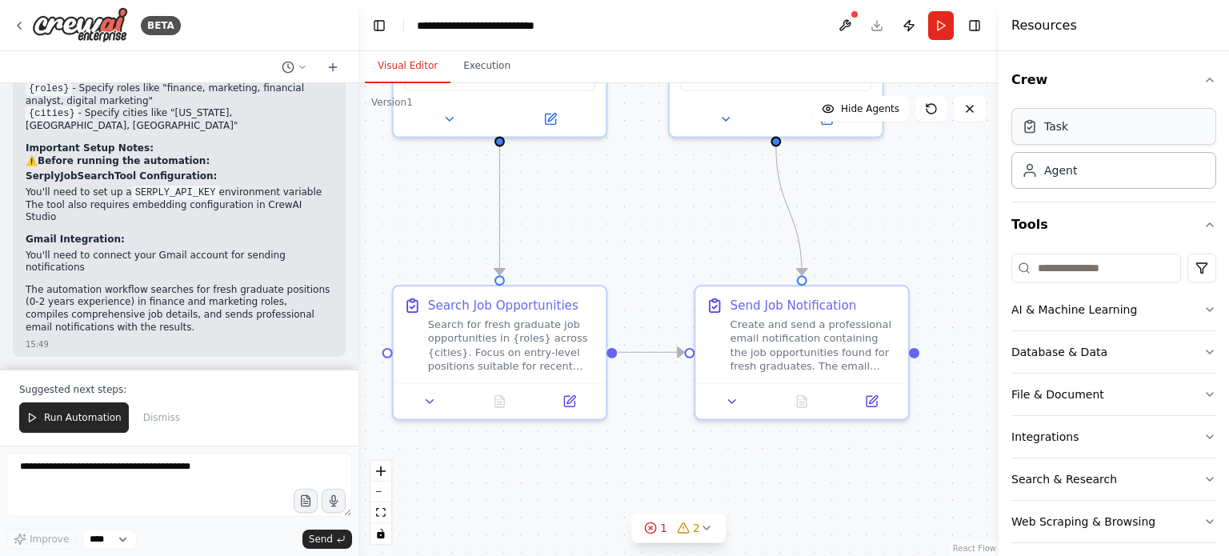
click at [1070, 139] on div "Task" at bounding box center [1113, 126] width 205 height 37
click at [1061, 174] on div "Agent" at bounding box center [1060, 170] width 33 height 16
click at [430, 401] on icon at bounding box center [430, 398] width 14 height 14
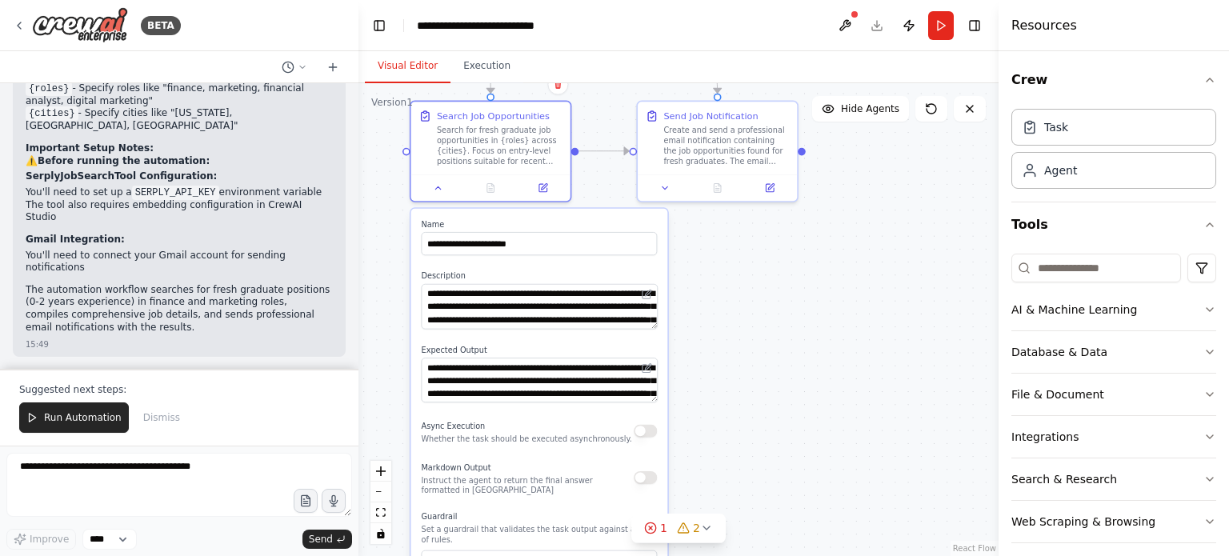
drag, startPoint x: 695, startPoint y: 492, endPoint x: 707, endPoint y: 281, distance: 211.6
click at [707, 281] on div ".deletable-edge-delete-btn { width: 20px; height: 20px; border: 0px solid #ffff…" at bounding box center [678, 319] width 640 height 473
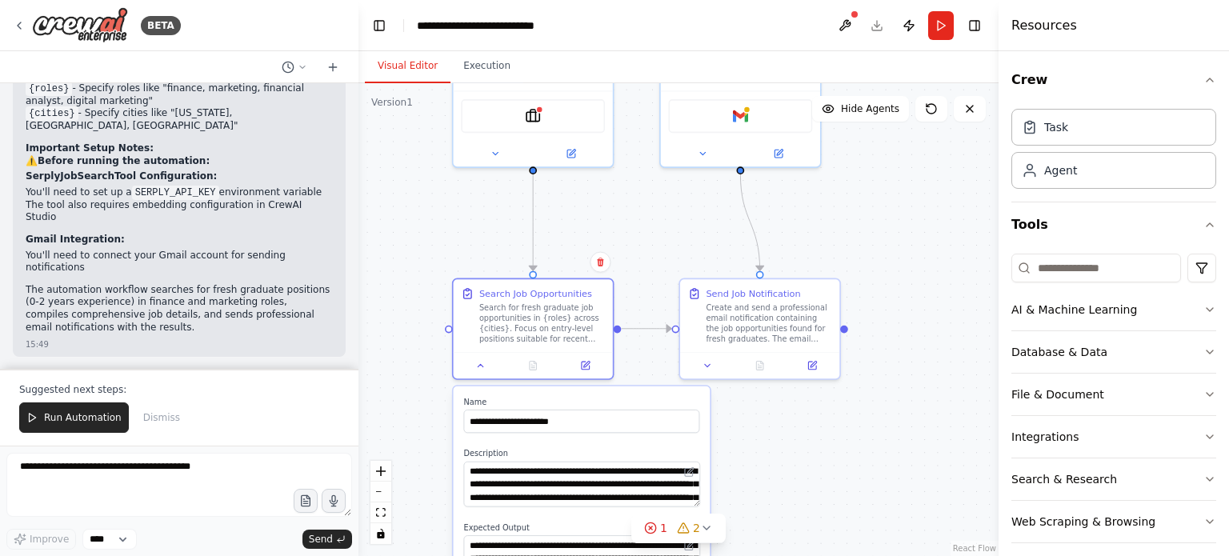
drag, startPoint x: 707, startPoint y: 281, endPoint x: 749, endPoint y: 463, distance: 187.3
click at [749, 463] on div ".deletable-edge-delete-btn { width: 20px; height: 20px; border: 0px solid #ffff…" at bounding box center [678, 319] width 640 height 473
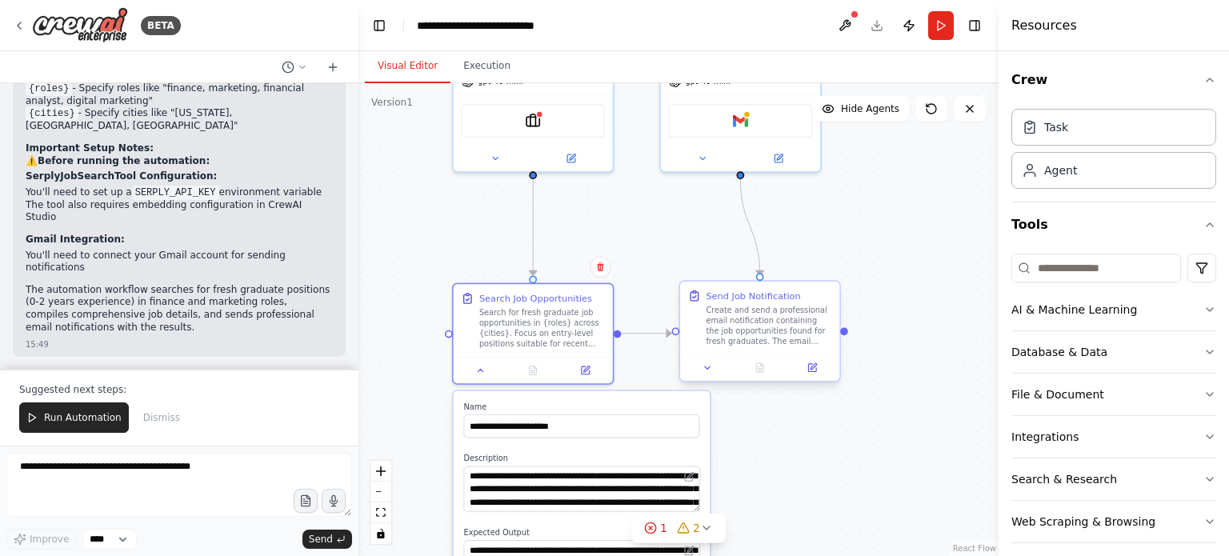
click at [749, 319] on div "Create and send a professional email notification containing the job opportunit…" at bounding box center [769, 326] width 126 height 42
click at [707, 369] on icon at bounding box center [708, 367] width 10 height 10
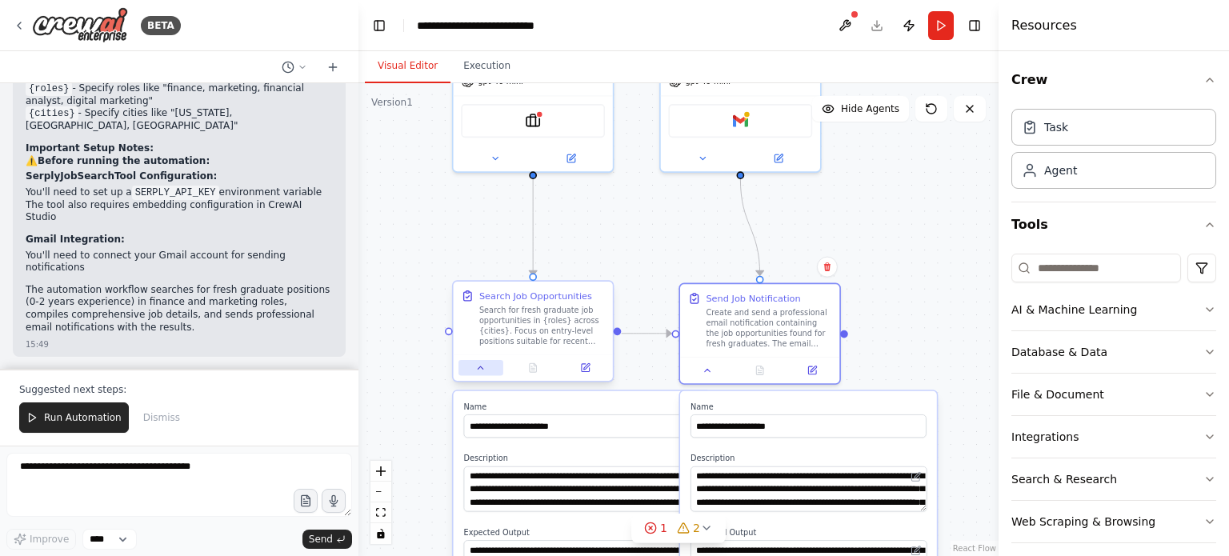
click at [476, 374] on button at bounding box center [481, 367] width 45 height 15
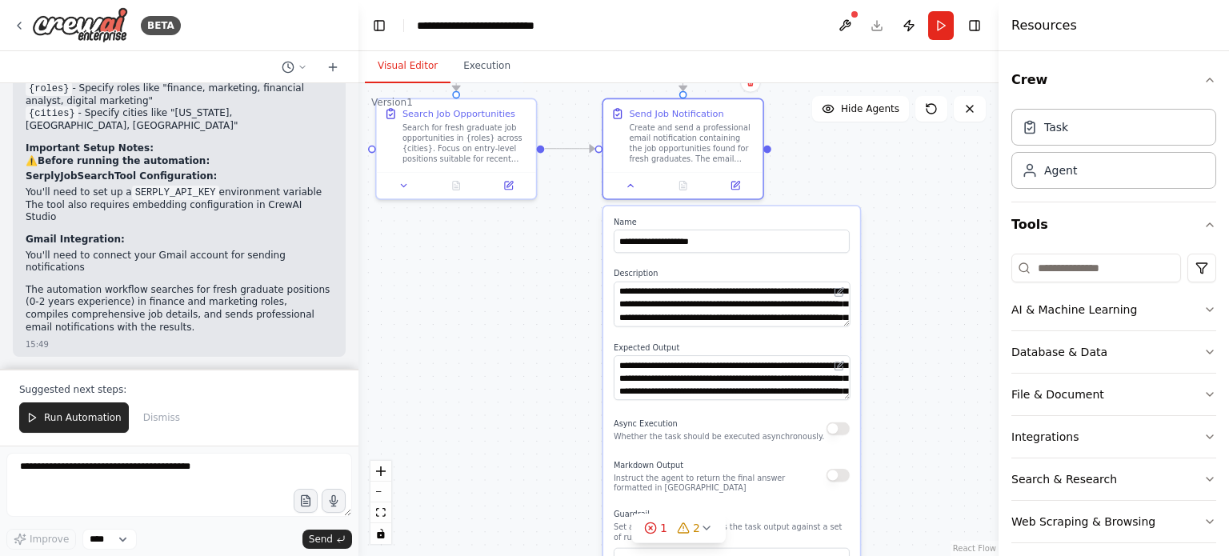
drag, startPoint x: 907, startPoint y: 352, endPoint x: 830, endPoint y: 167, distance: 200.2
click at [830, 167] on div ".deletable-edge-delete-btn { width: 20px; height: 20px; border: 0px solid #ffff…" at bounding box center [678, 319] width 640 height 473
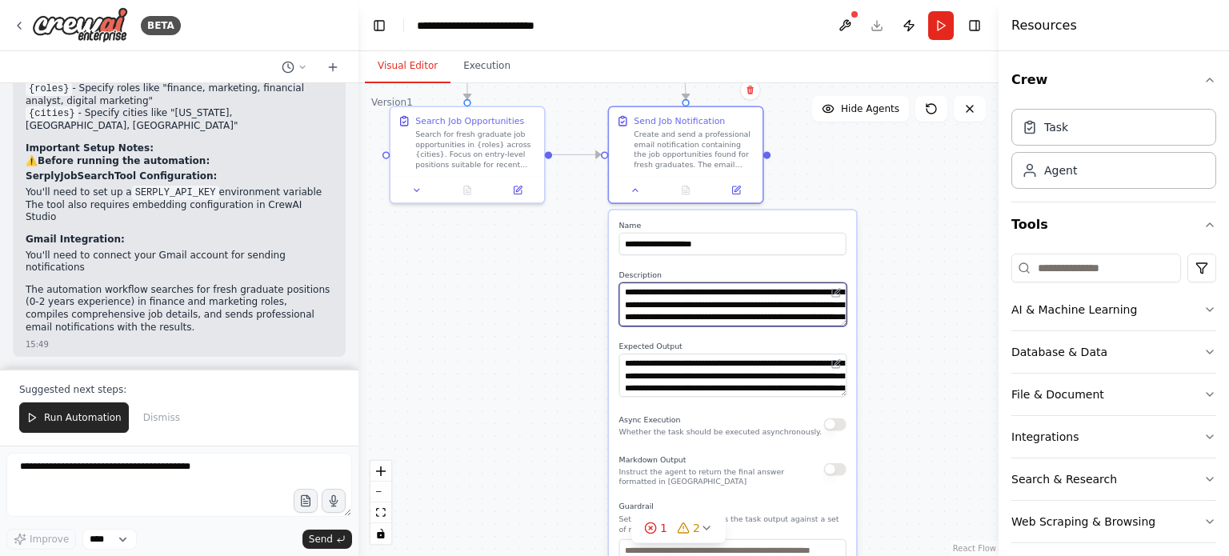
click at [758, 312] on textarea "**********" at bounding box center [733, 303] width 228 height 43
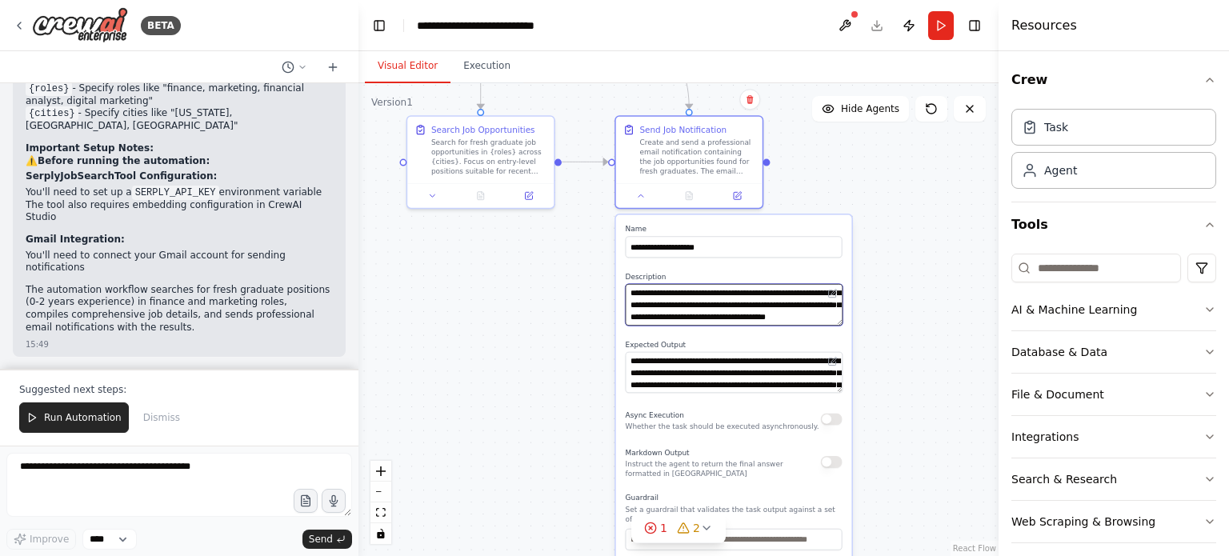
scroll to position [64, 0]
click at [890, 295] on div ".deletable-edge-delete-btn { width: 20px; height: 20px; border: 0px solid #ffff…" at bounding box center [678, 319] width 640 height 473
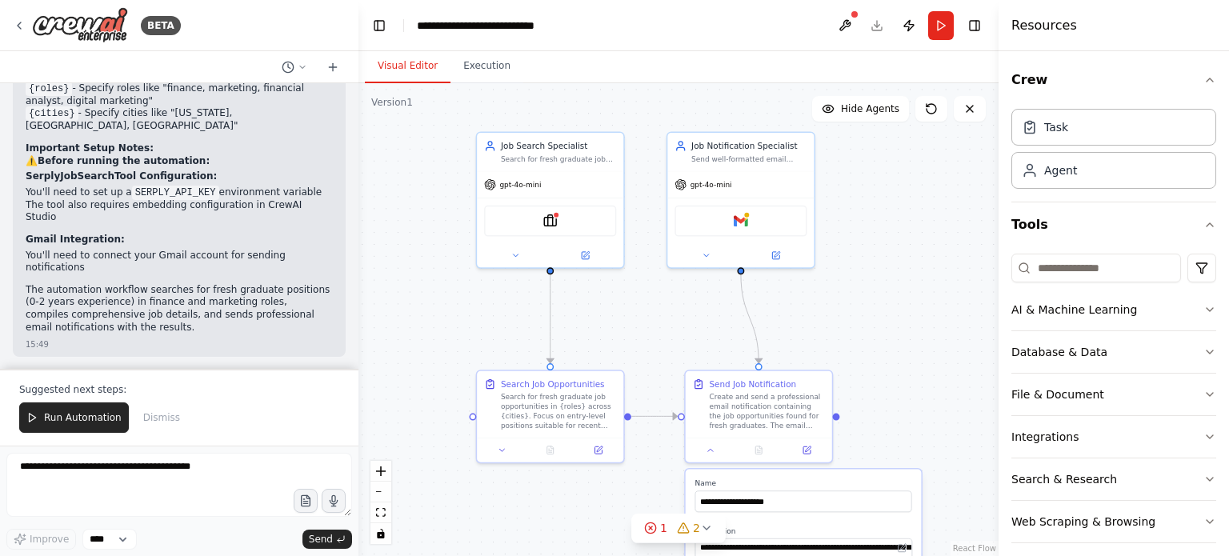
drag, startPoint x: 890, startPoint y: 295, endPoint x: 959, endPoint y: 548, distance: 262.3
click at [959, 548] on div ".deletable-edge-delete-btn { width: 20px; height: 20px; border: 0px solid #ffff…" at bounding box center [678, 319] width 640 height 473
click at [708, 454] on div at bounding box center [759, 446] width 146 height 25
click at [711, 449] on icon at bounding box center [711, 447] width 10 height 10
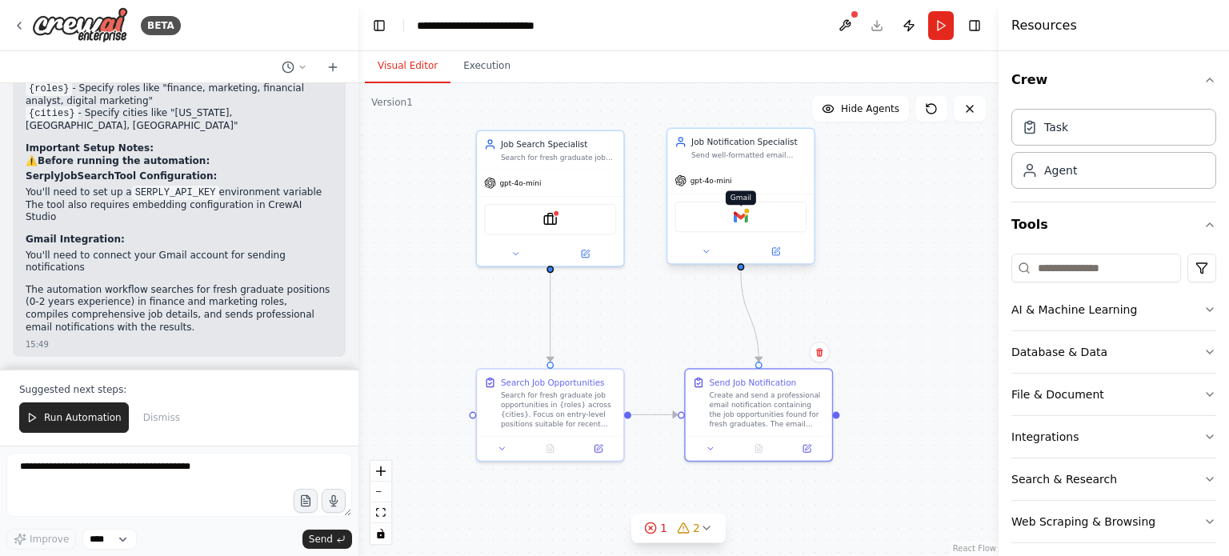
click at [745, 222] on img at bounding box center [741, 217] width 14 height 14
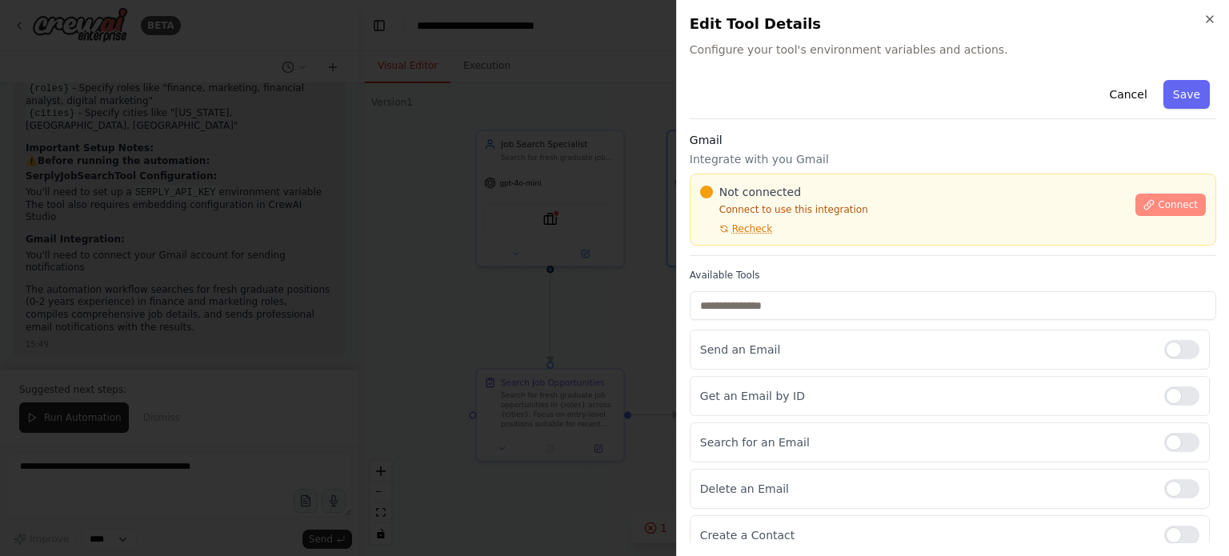
click at [1158, 202] on span "Connect" at bounding box center [1178, 204] width 40 height 13
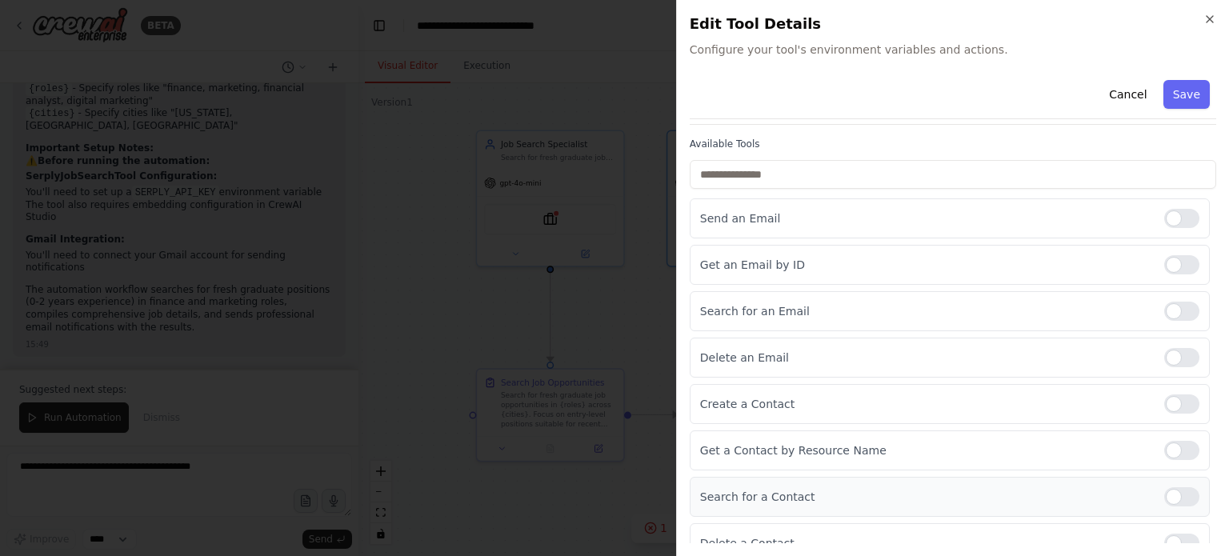
scroll to position [126, 0]
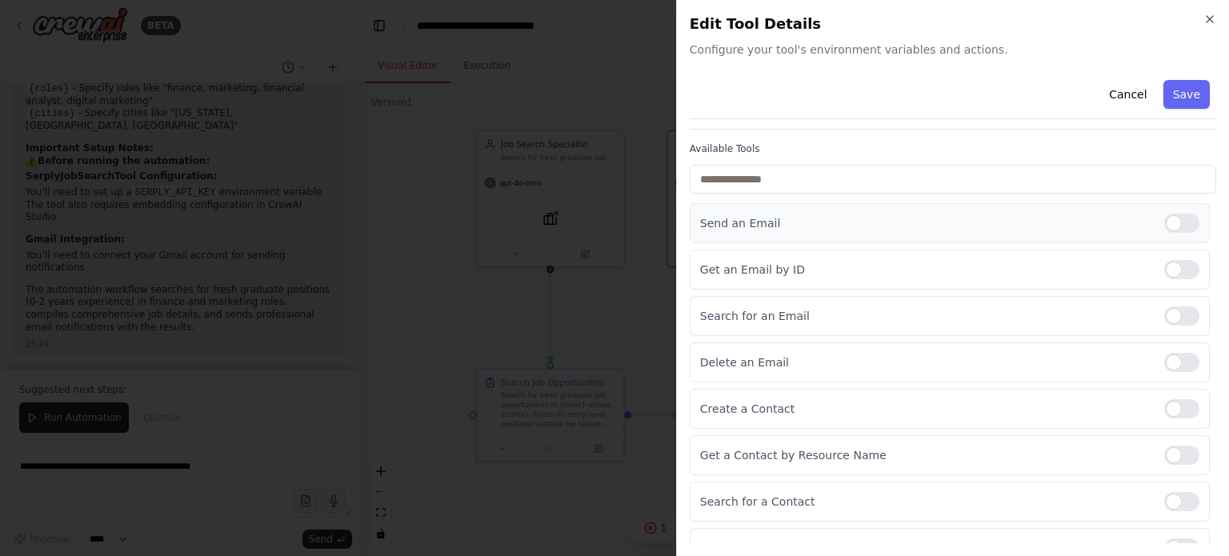
click at [830, 223] on p "Send an Email" at bounding box center [925, 223] width 451 height 16
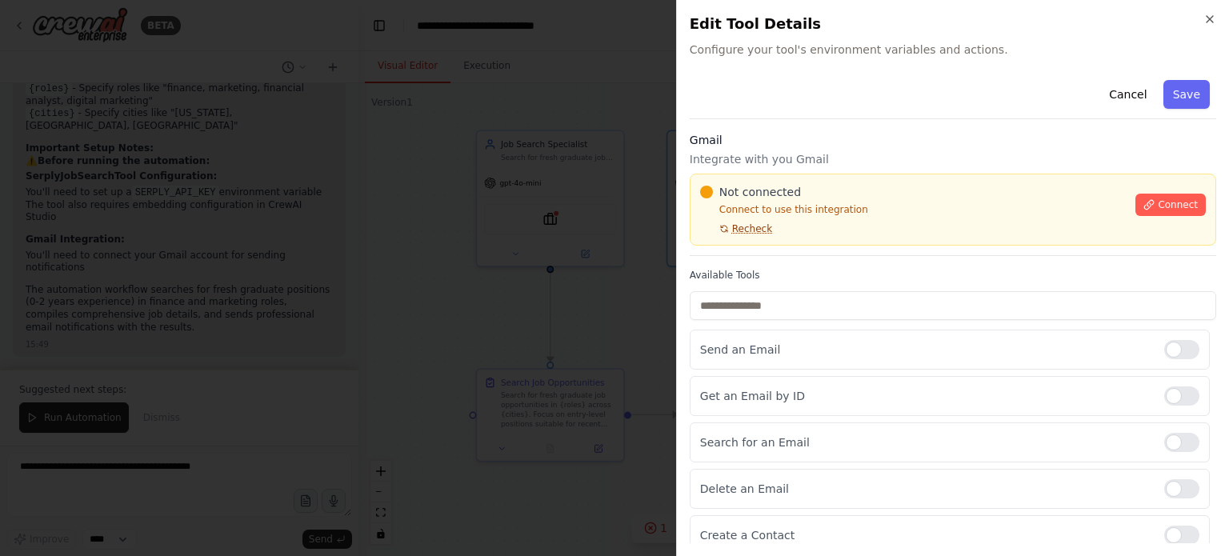
click at [730, 227] on button "Recheck" at bounding box center [736, 228] width 72 height 13
click at [1163, 99] on button "Save" at bounding box center [1186, 94] width 46 height 29
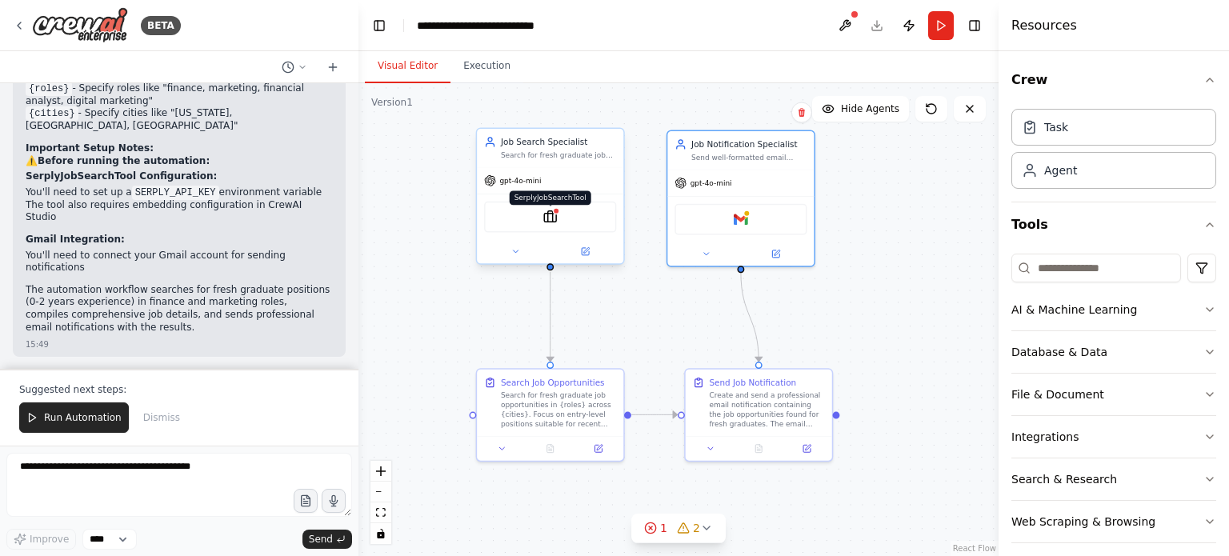
click at [543, 217] on img at bounding box center [550, 217] width 14 height 14
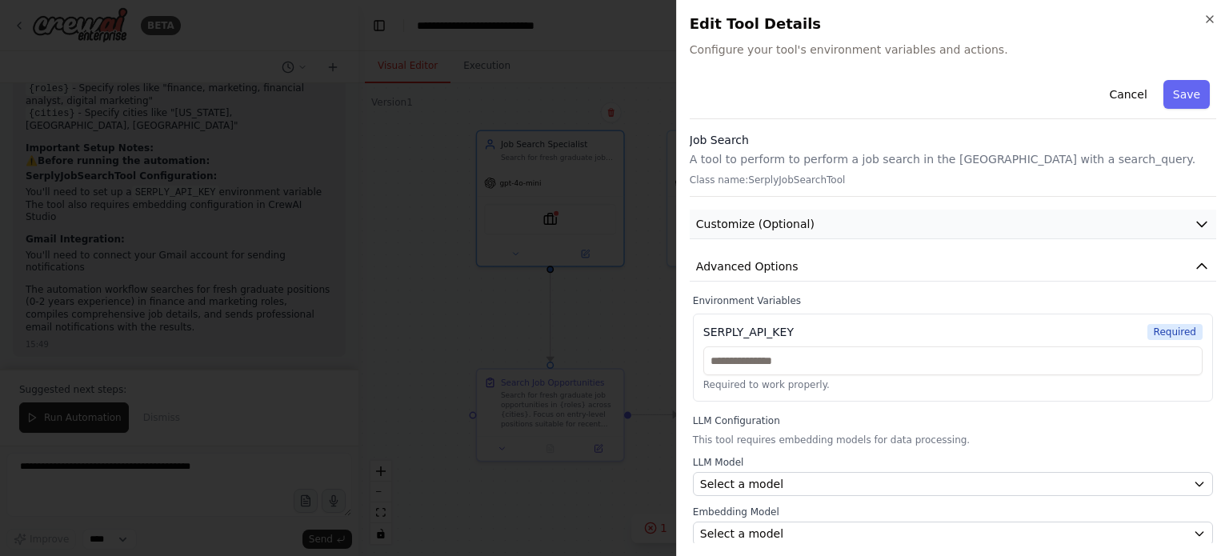
click at [768, 234] on button "Customize (Optional)" at bounding box center [953, 225] width 527 height 30
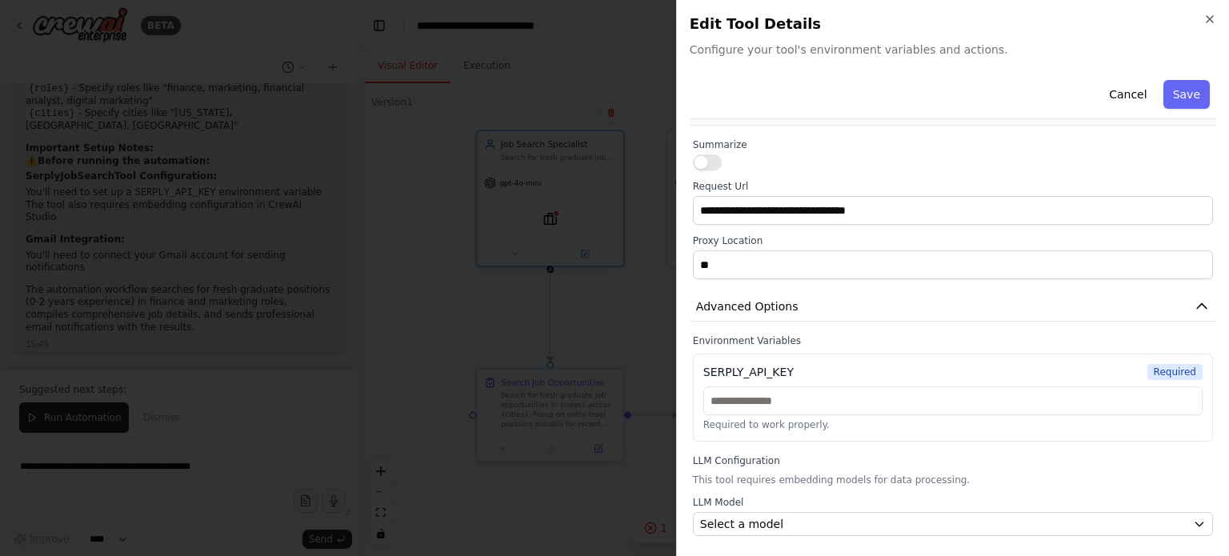
scroll to position [114, 0]
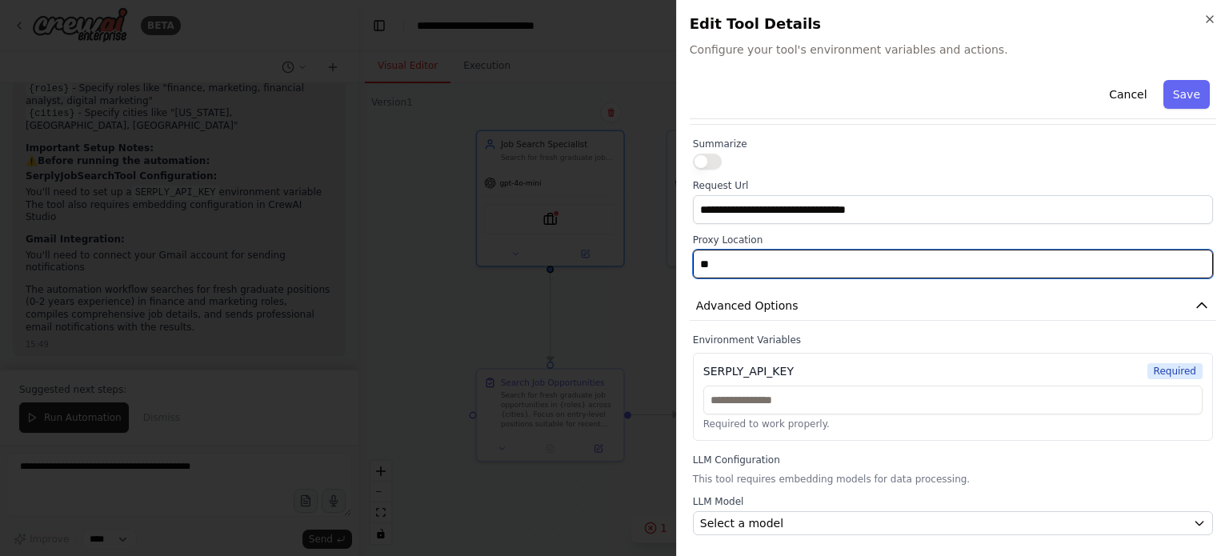
click at [749, 273] on input "**" at bounding box center [953, 264] width 520 height 29
type input "*"
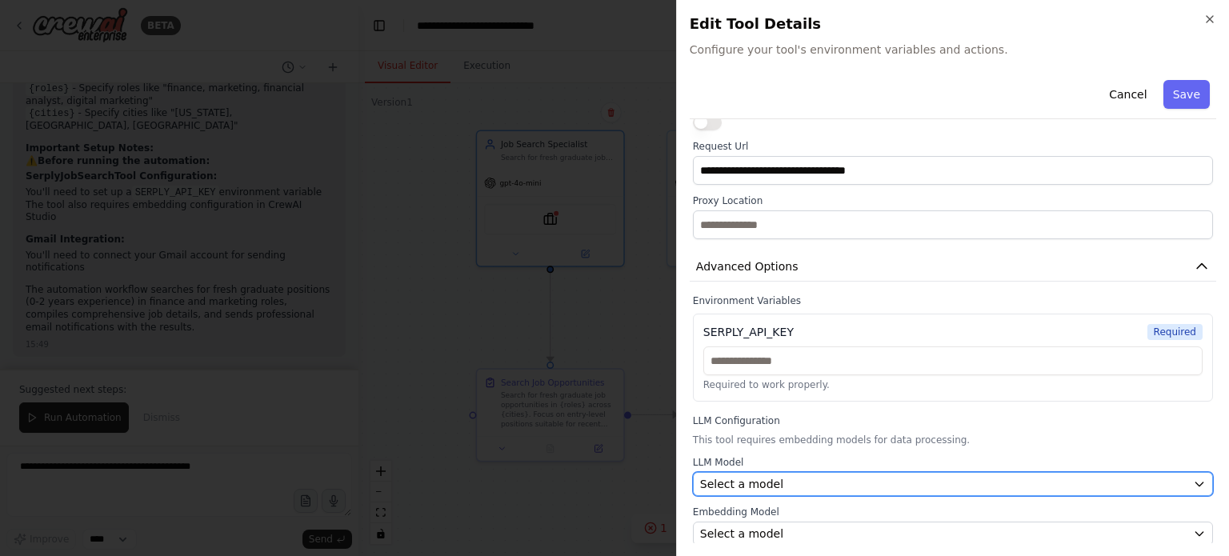
click at [731, 491] on button "Select a model" at bounding box center [953, 484] width 520 height 24
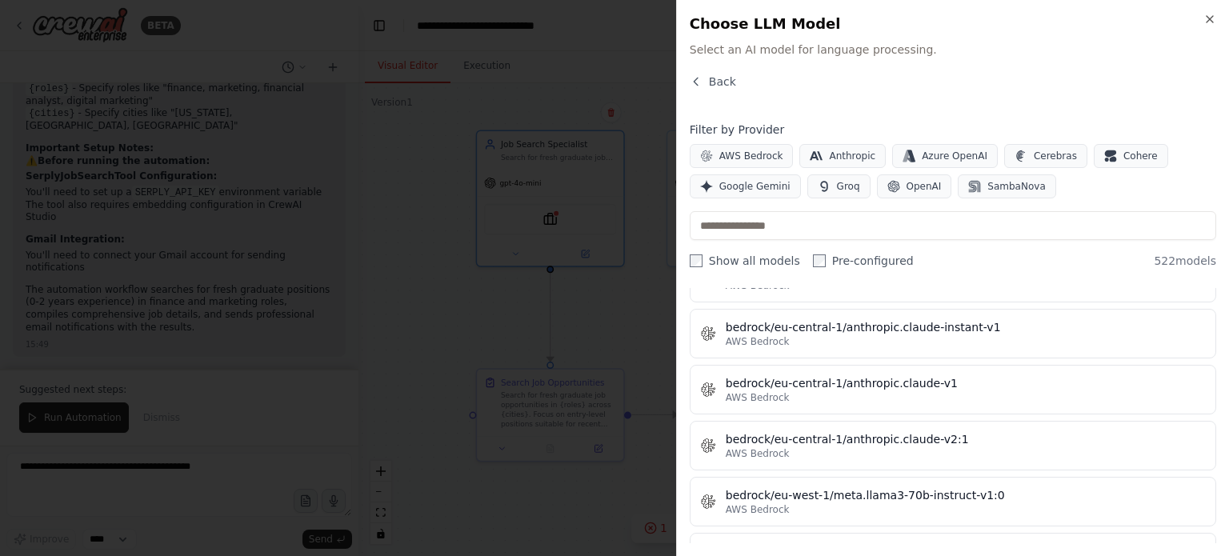
scroll to position [3274, 0]
click at [1203, 17] on icon "button" at bounding box center [1209, 19] width 13 height 13
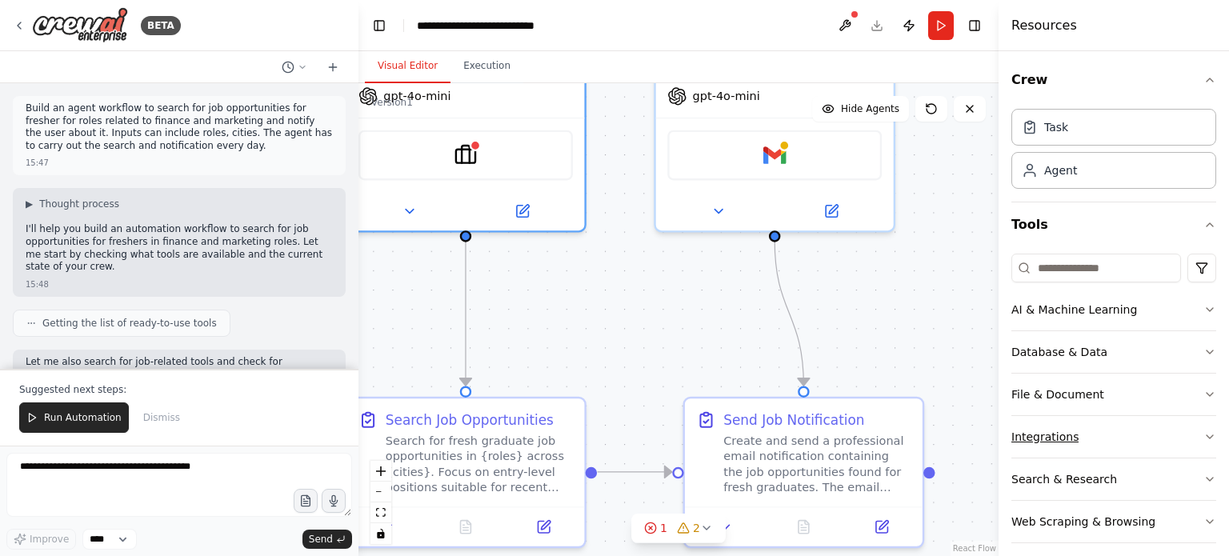
scroll to position [10, 0]
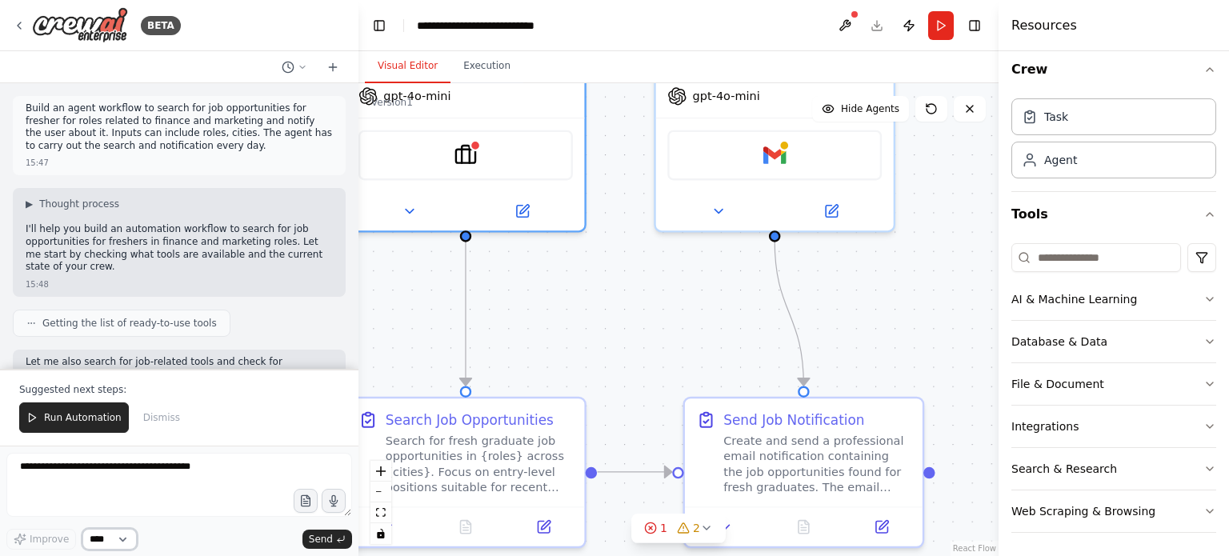
click at [97, 539] on select "****" at bounding box center [109, 539] width 54 height 21
